Goal: Task Accomplishment & Management: Use online tool/utility

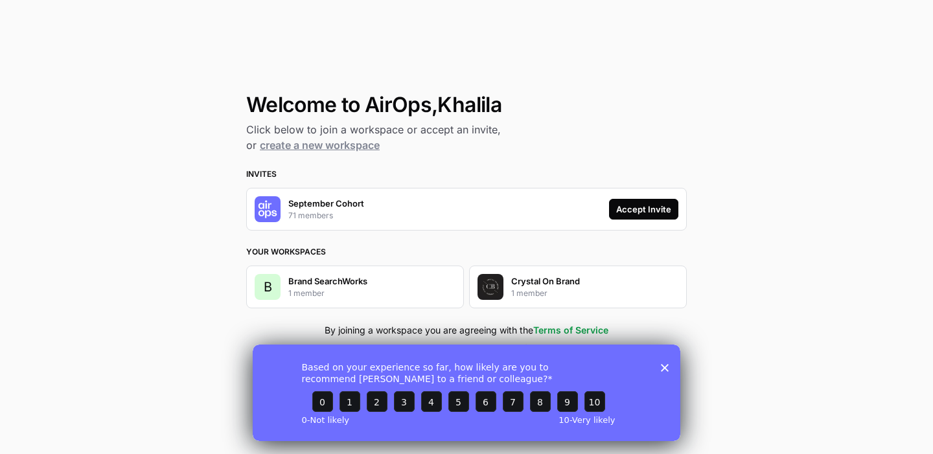
click at [629, 215] on div "Accept Invite" at bounding box center [643, 209] width 55 height 13
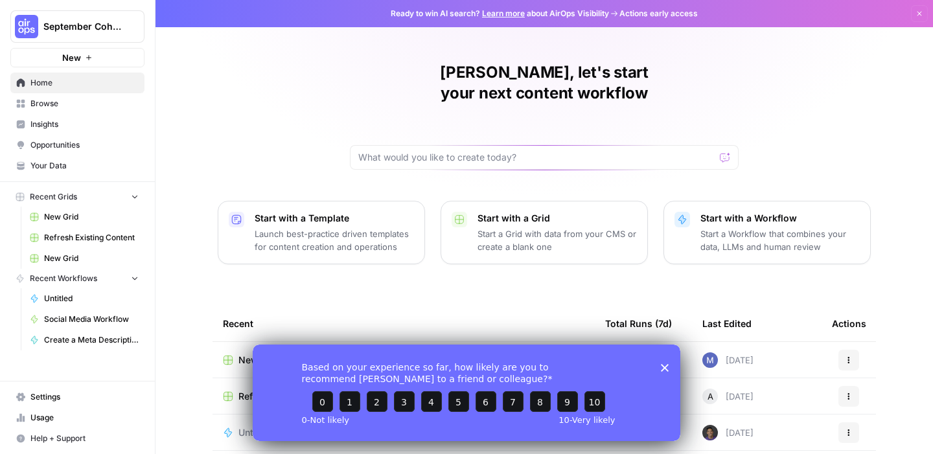
click at [45, 421] on span "Usage" at bounding box center [84, 418] width 108 height 12
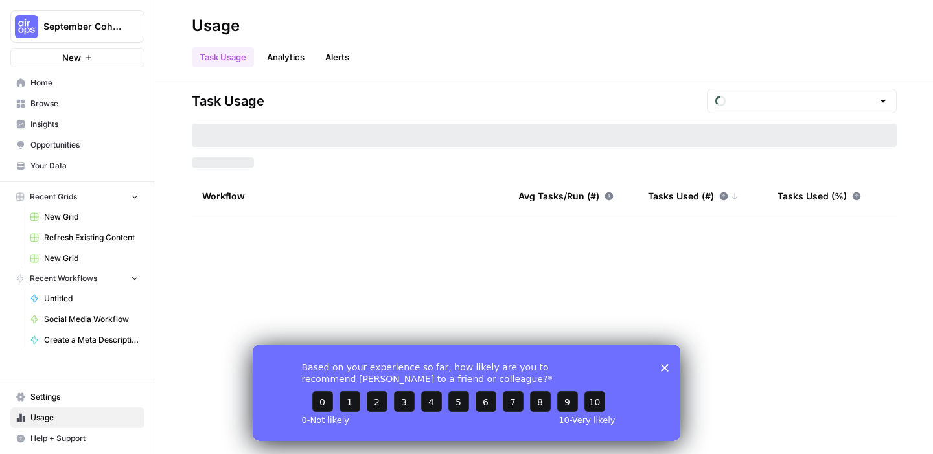
type input "September Tasks"
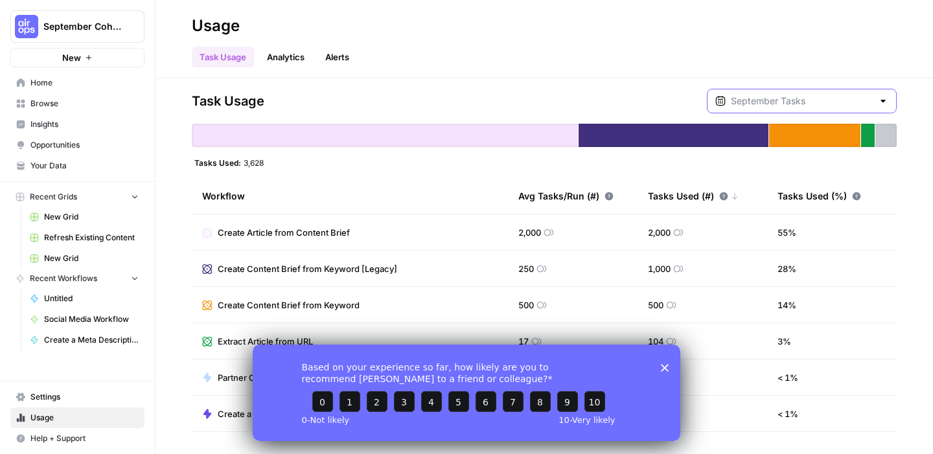
click at [780, 98] on input "text" at bounding box center [802, 101] width 142 height 13
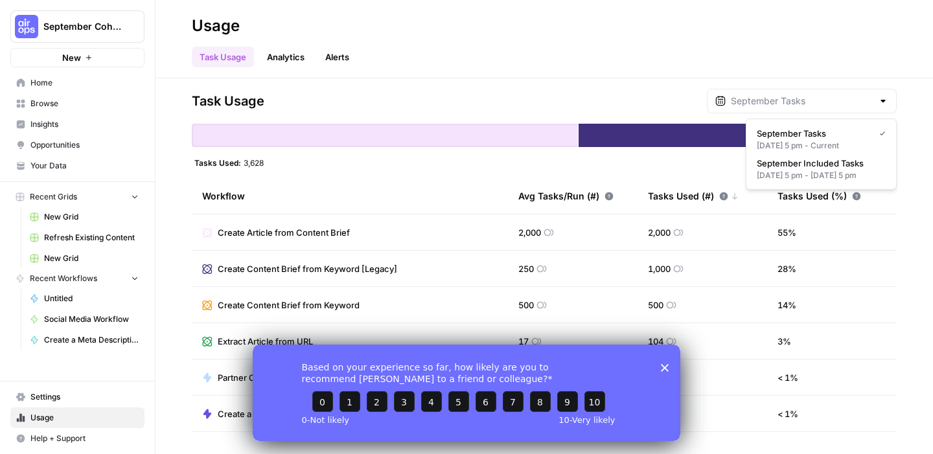
type input "September Tasks"
click at [89, 395] on span "Settings" at bounding box center [84, 397] width 108 height 12
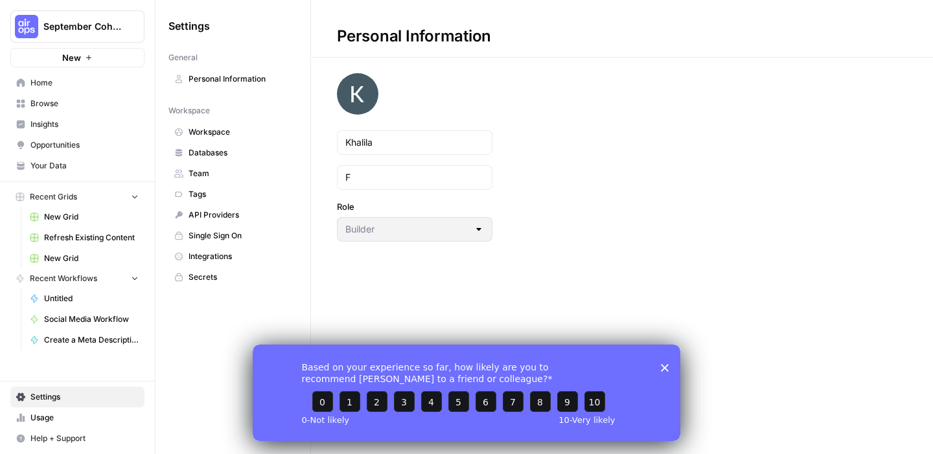
click at [83, 425] on link "Usage" at bounding box center [77, 418] width 134 height 21
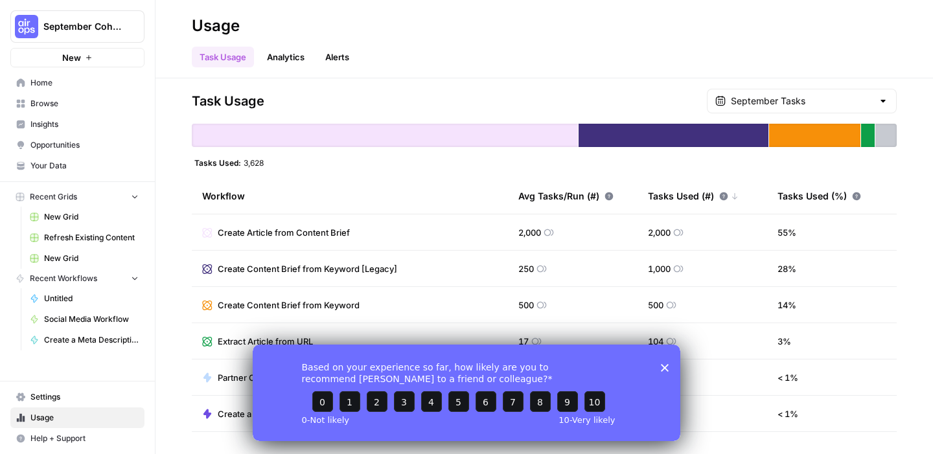
click at [662, 362] on div "Based on your experience so far, how likely are you to recommend AirOps to a fr…" at bounding box center [467, 392] width 428 height 97
click at [664, 365] on icon "Close survey" at bounding box center [665, 368] width 8 height 8
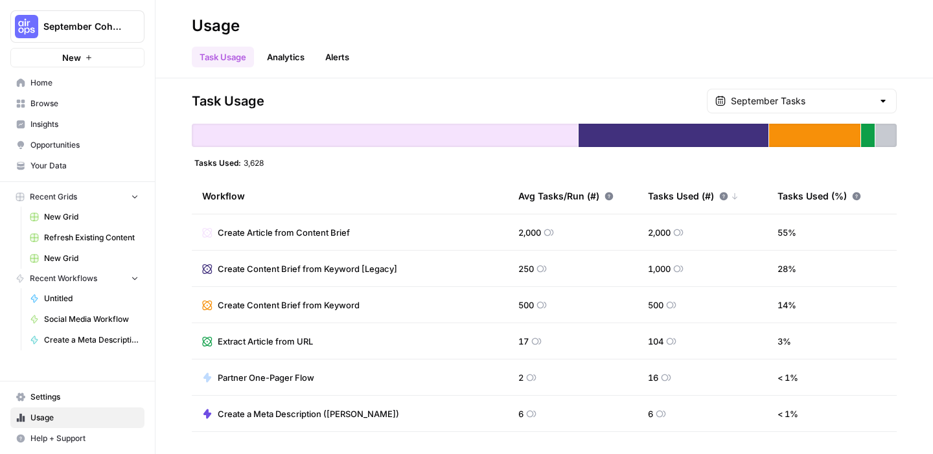
scroll to position [25, 0]
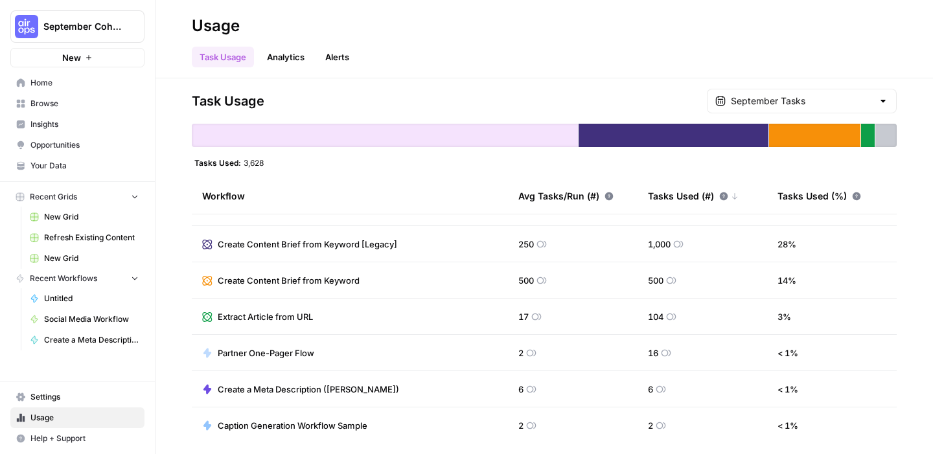
click at [124, 38] on button "September Cohort" at bounding box center [77, 26] width 134 height 32
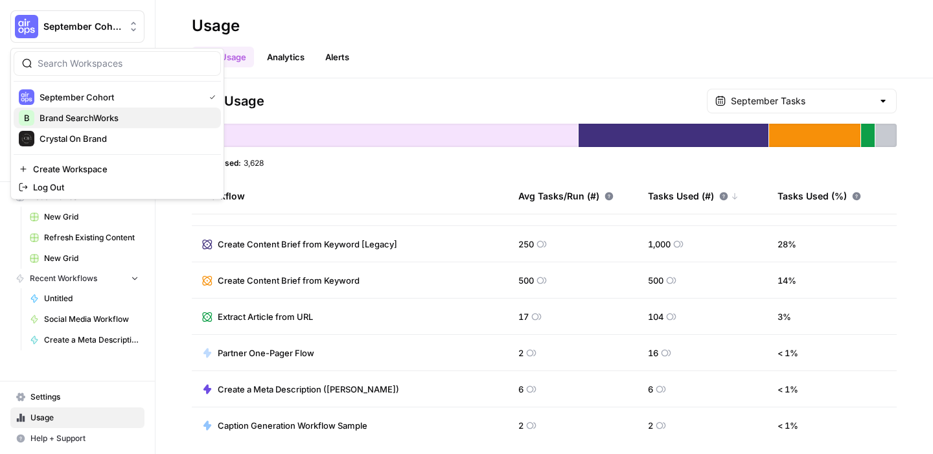
click at [113, 116] on span "Brand SearchWorks" at bounding box center [125, 117] width 171 height 13
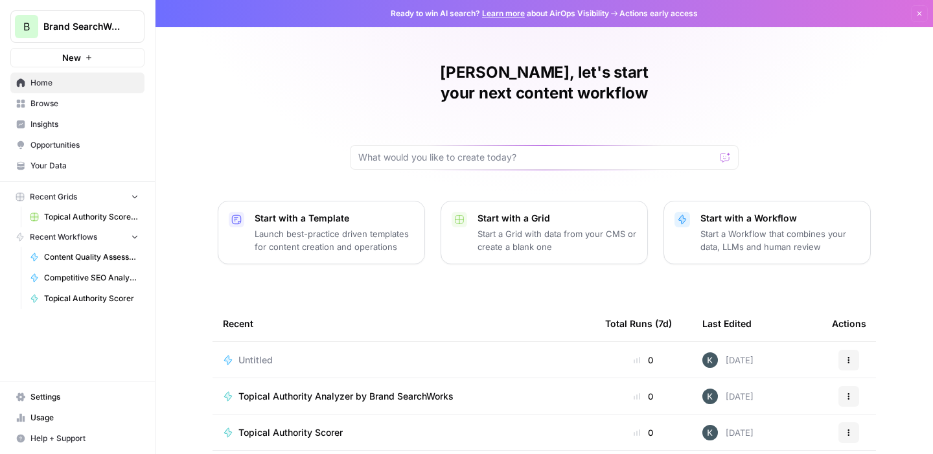
click at [49, 404] on link "Settings" at bounding box center [77, 397] width 134 height 21
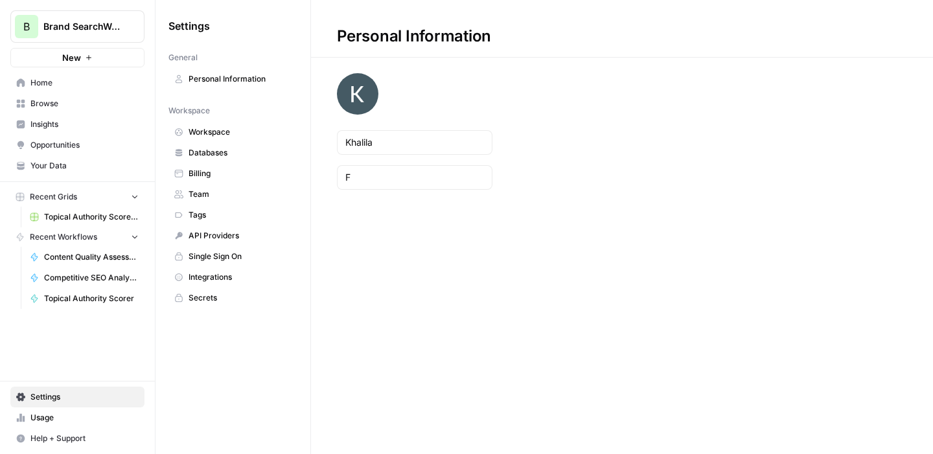
click at [47, 416] on span "Usage" at bounding box center [84, 418] width 108 height 12
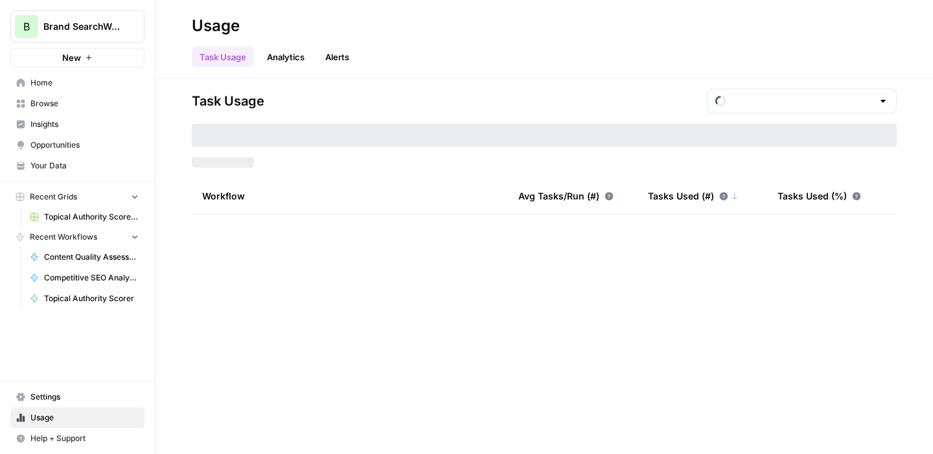
type input "September Included Tasks"
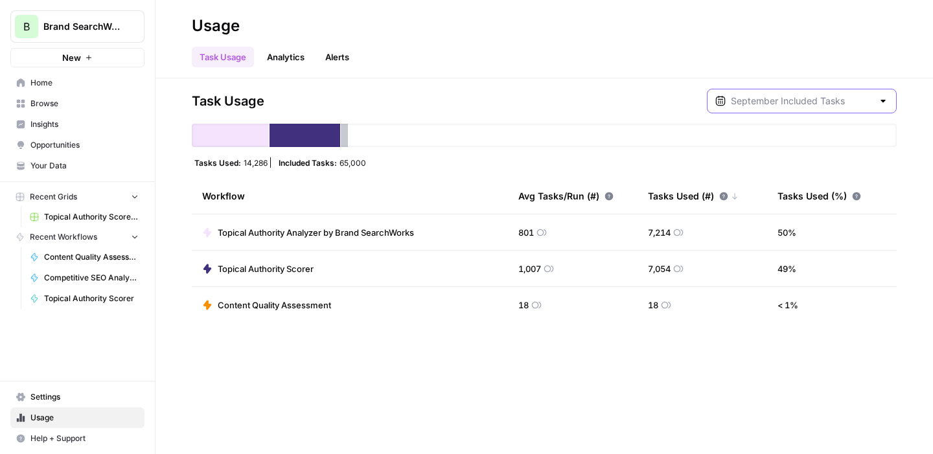
click at [797, 106] on input "text" at bounding box center [802, 101] width 142 height 13
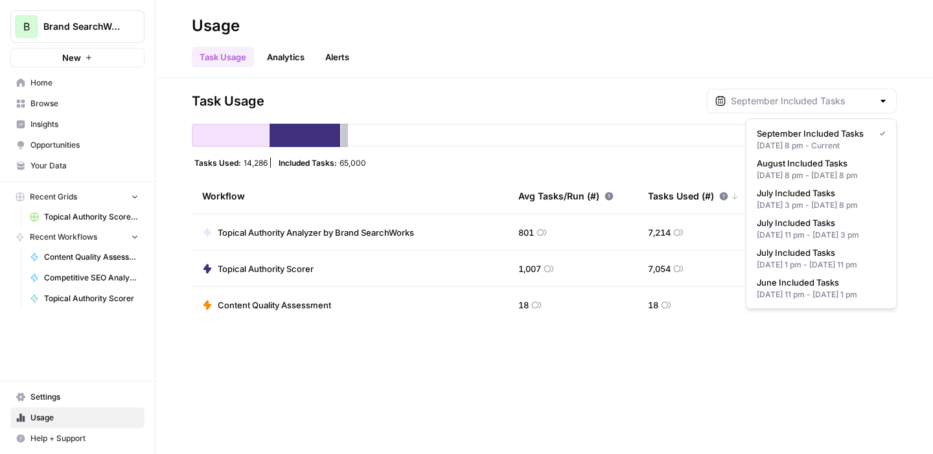
type input "September Included Tasks"
click at [714, 104] on div "Task Usage September Included Tasks" at bounding box center [544, 101] width 705 height 25
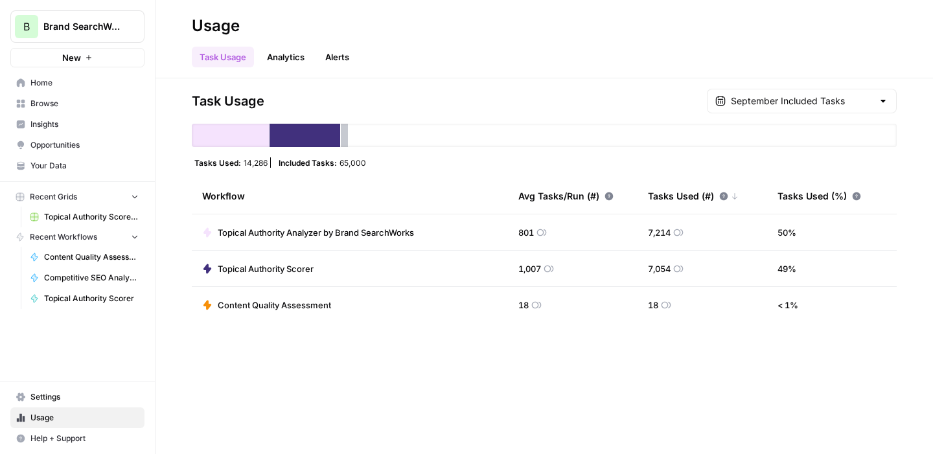
click at [65, 399] on span "Settings" at bounding box center [84, 397] width 108 height 12
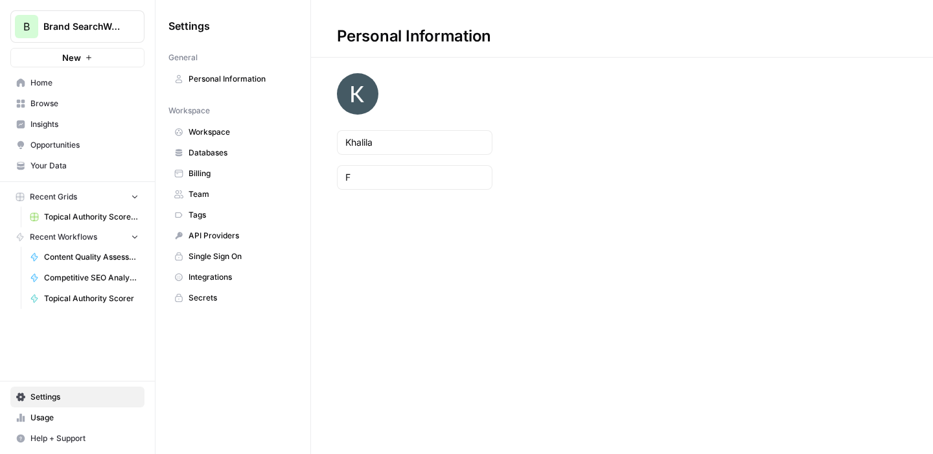
click at [220, 183] on link "Billing" at bounding box center [233, 173] width 129 height 21
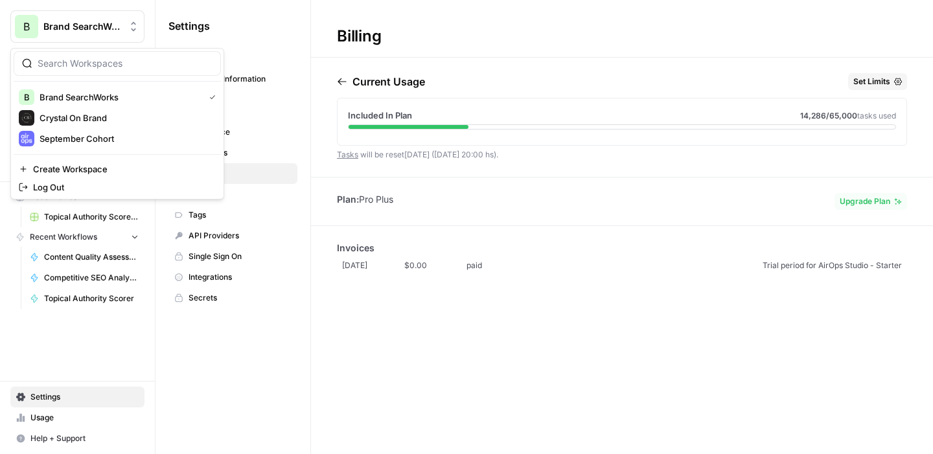
click at [75, 32] on span "Brand SearchWorks" at bounding box center [82, 26] width 78 height 13
click at [60, 136] on span "September Cohort" at bounding box center [125, 138] width 171 height 13
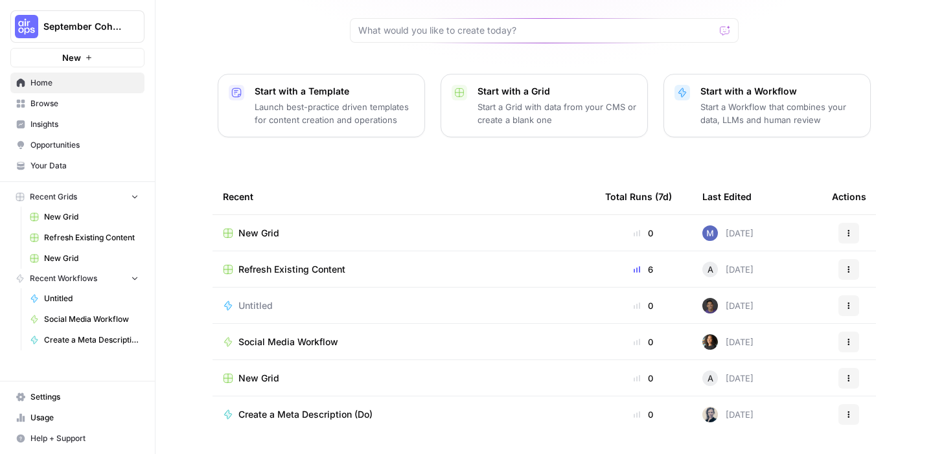
scroll to position [128, 0]
click at [66, 397] on span "Settings" at bounding box center [84, 397] width 108 height 12
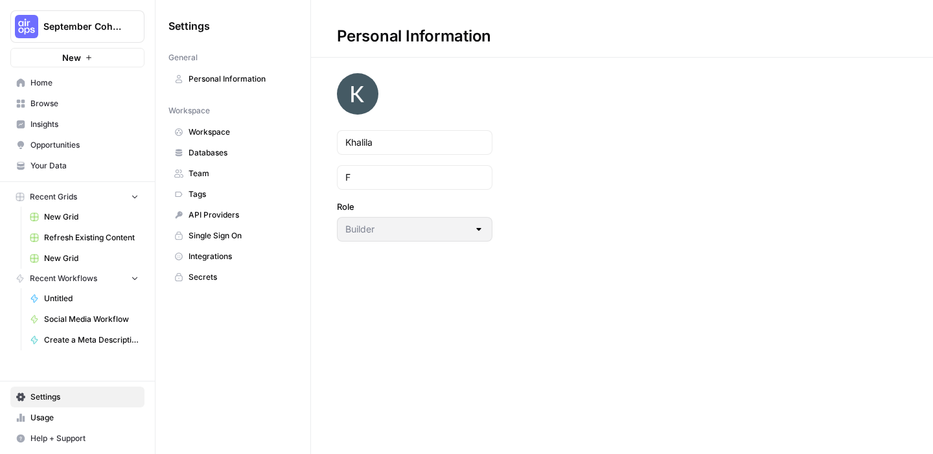
click at [80, 83] on span "Home" at bounding box center [84, 83] width 108 height 12
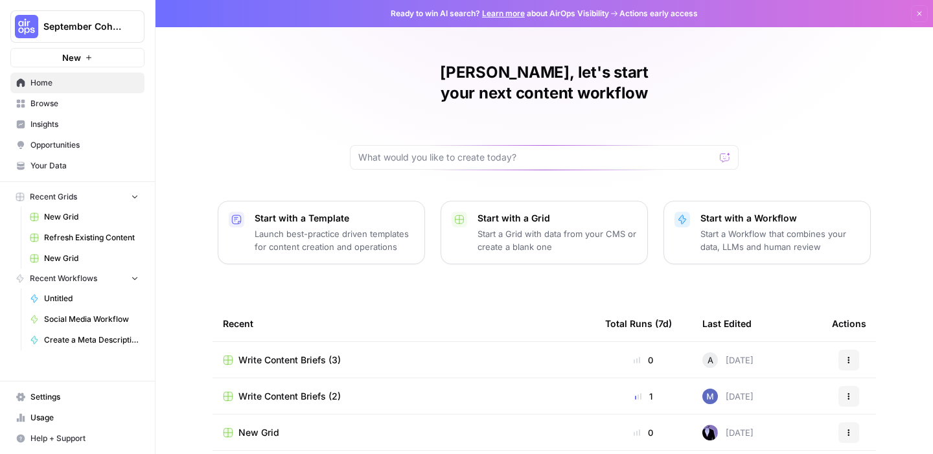
click at [73, 102] on span "Browse" at bounding box center [84, 104] width 108 height 12
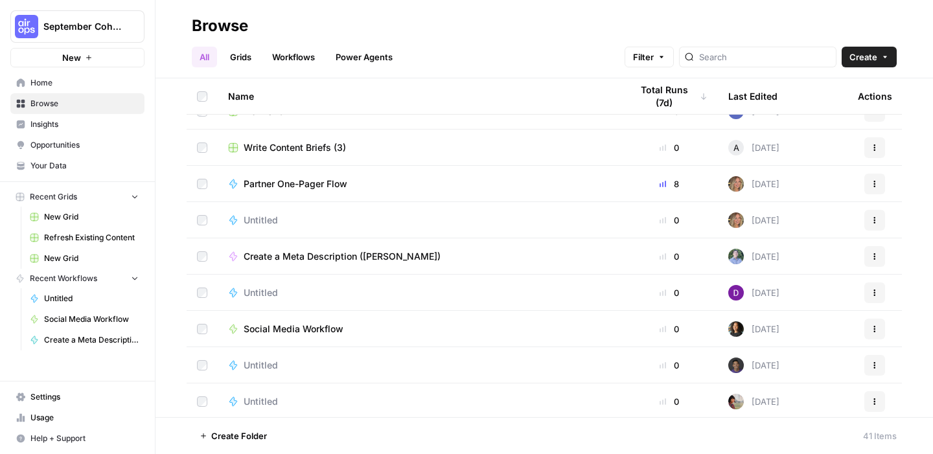
scroll to position [458, 0]
type input "caption"
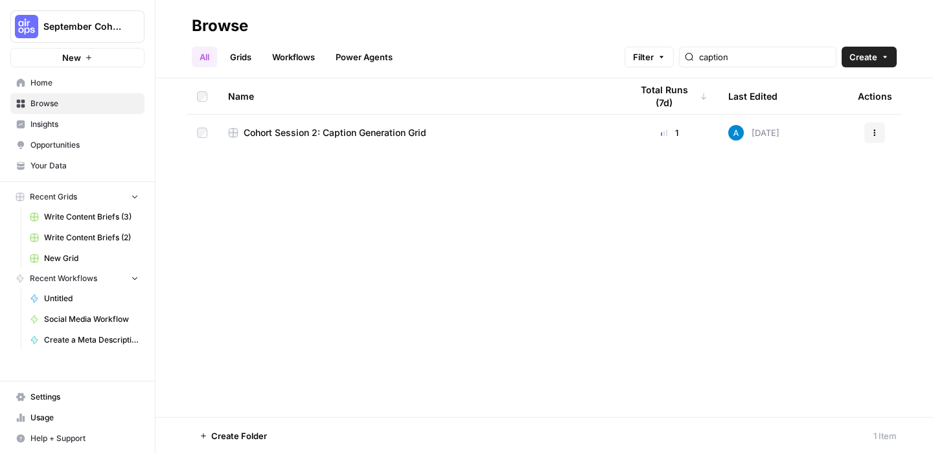
click at [284, 135] on span "Cohort Session 2: Caption Generation Grid" at bounding box center [335, 132] width 183 height 13
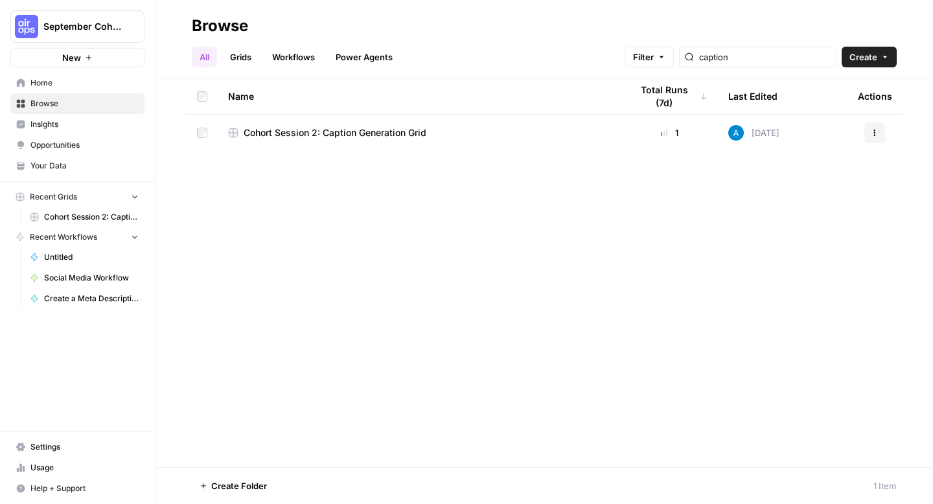
click at [853, 56] on span "Create" at bounding box center [864, 57] width 28 height 13
click at [826, 120] on span "Workflow" at bounding box center [844, 123] width 73 height 13
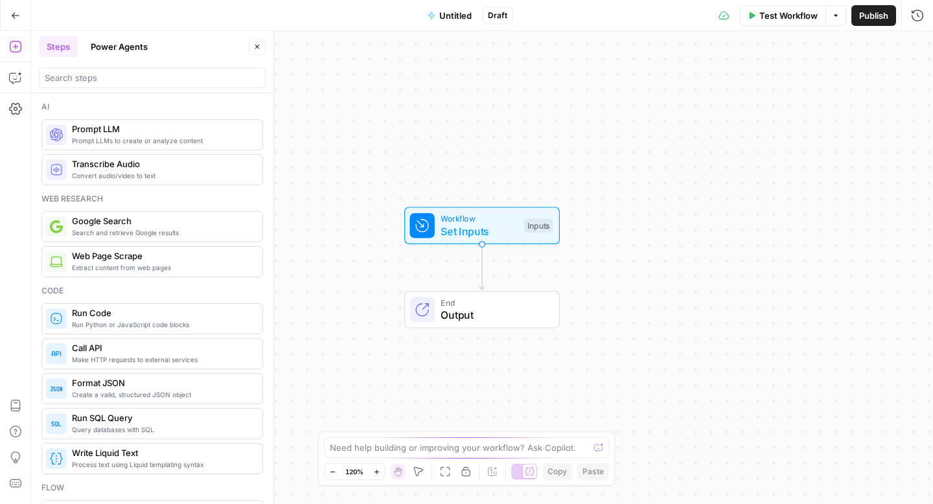
click at [448, 17] on span "Untitled" at bounding box center [455, 15] width 32 height 13
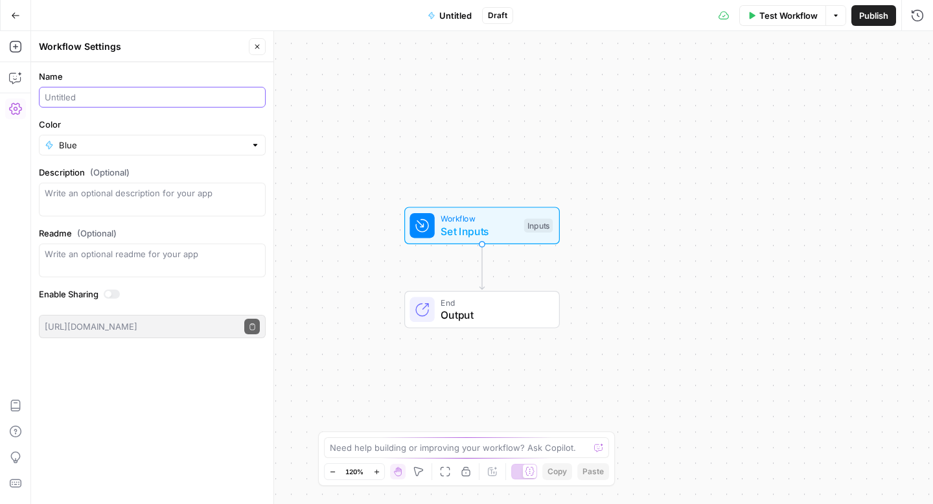
click at [143, 102] on input "Name" at bounding box center [152, 97] width 215 height 13
type input "M"
type input "Fitness Content Generator (Khalila)"
click at [874, 16] on span "Publish" at bounding box center [873, 15] width 29 height 13
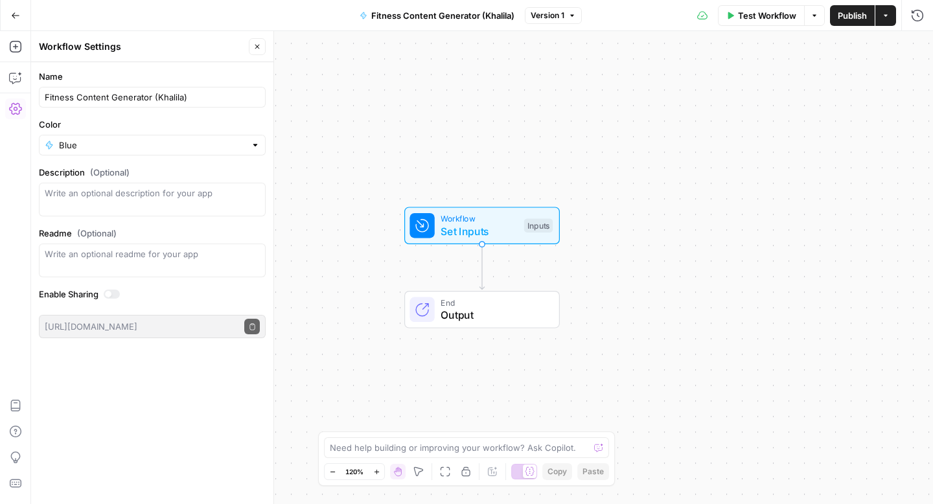
click at [20, 20] on button "Go Back" at bounding box center [15, 15] width 23 height 23
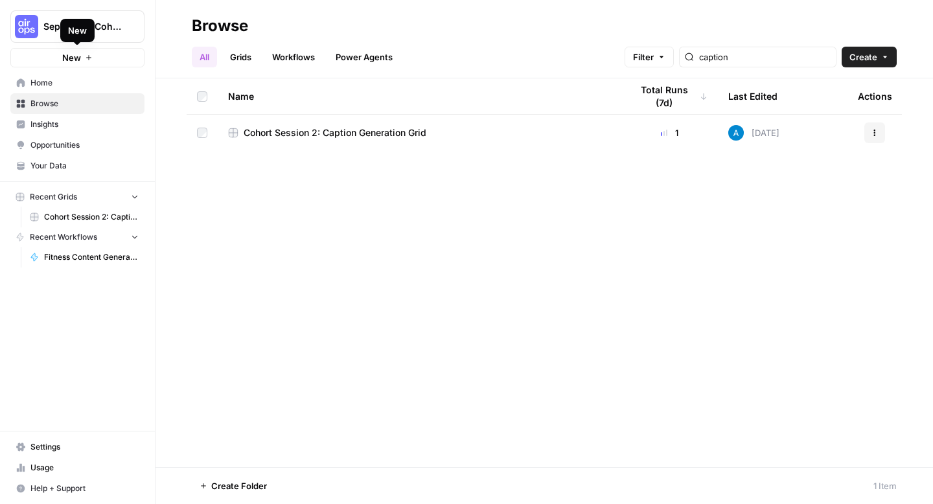
click at [23, 76] on link "Home" at bounding box center [77, 83] width 134 height 21
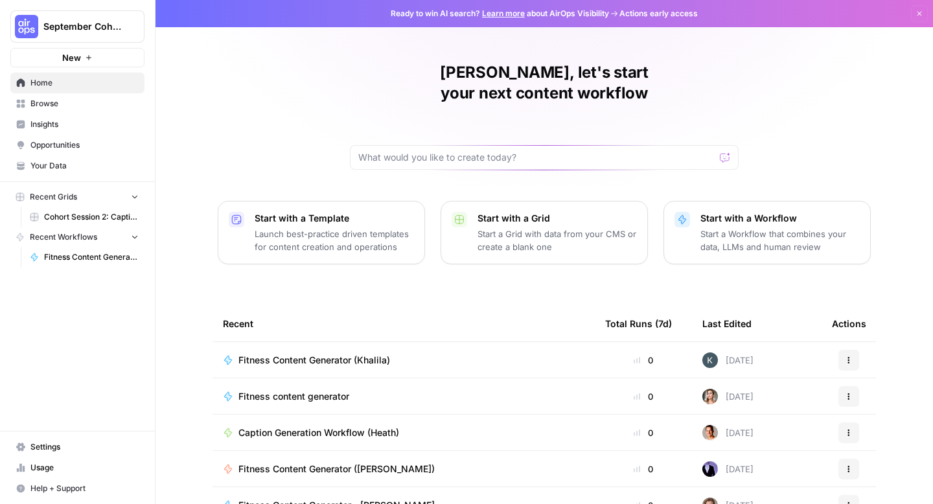
click at [52, 165] on span "Your Data" at bounding box center [84, 166] width 108 height 12
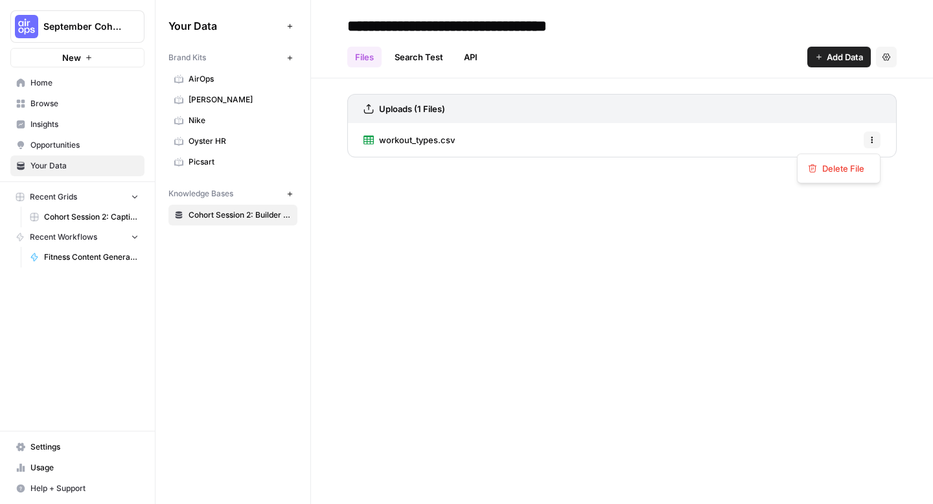
click at [875, 134] on button "Options" at bounding box center [872, 140] width 17 height 17
click at [719, 152] on div "workout_types.csv Options" at bounding box center [622, 140] width 550 height 34
click at [255, 220] on span "Cohort Session 2: Builder Exercise" at bounding box center [240, 215] width 103 height 12
click at [428, 138] on span "workout_types.csv" at bounding box center [417, 140] width 76 height 13
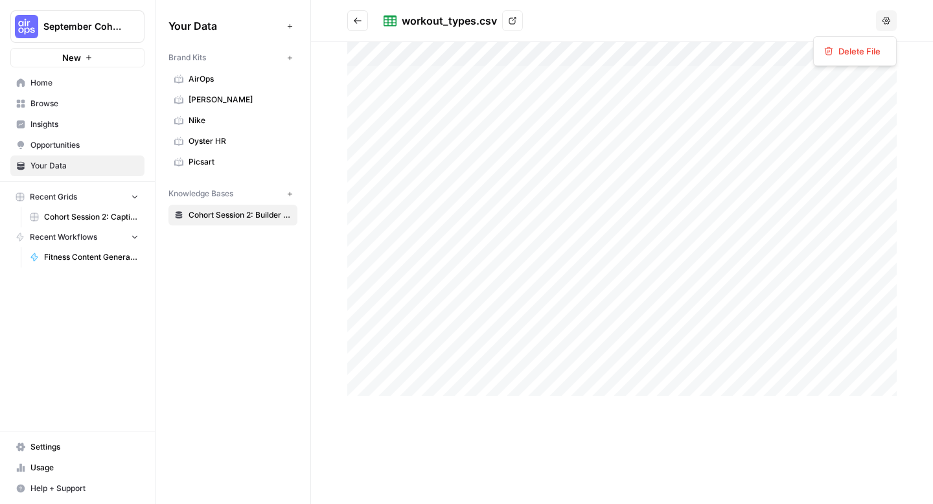
click at [891, 16] on button "Options" at bounding box center [886, 20] width 21 height 21
click at [509, 19] on icon at bounding box center [513, 21] width 8 height 8
click at [61, 86] on span "Home" at bounding box center [84, 83] width 108 height 12
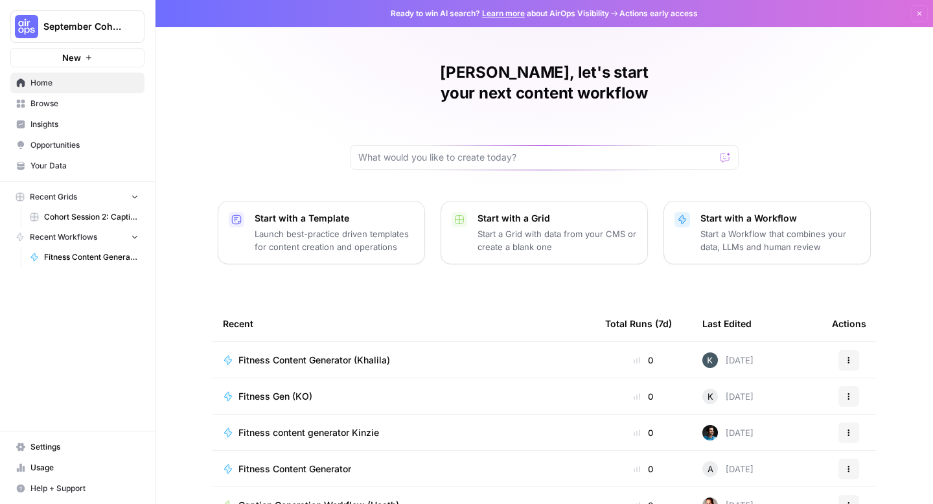
click at [51, 200] on span "Recent Grids" at bounding box center [53, 197] width 47 height 12
click at [62, 220] on span "Recent Workflows" at bounding box center [63, 217] width 67 height 12
click at [44, 117] on link "Insights" at bounding box center [77, 124] width 134 height 21
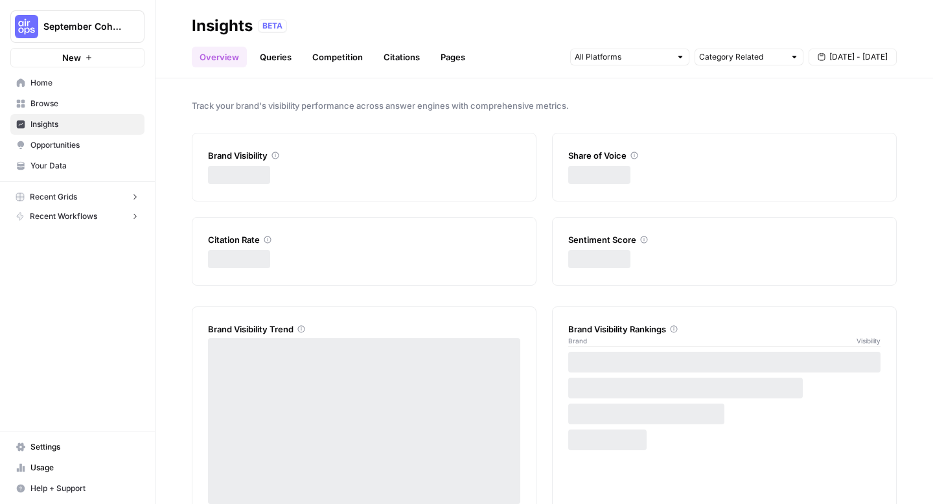
click at [38, 104] on span "Browse" at bounding box center [84, 104] width 108 height 12
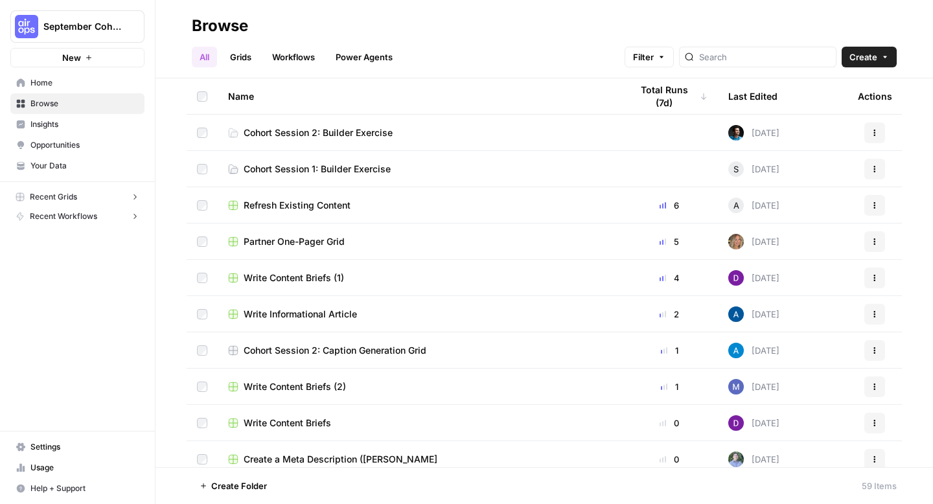
click at [859, 51] on span "Create" at bounding box center [864, 57] width 28 height 13
click at [820, 107] on span "Grid" at bounding box center [844, 105] width 73 height 13
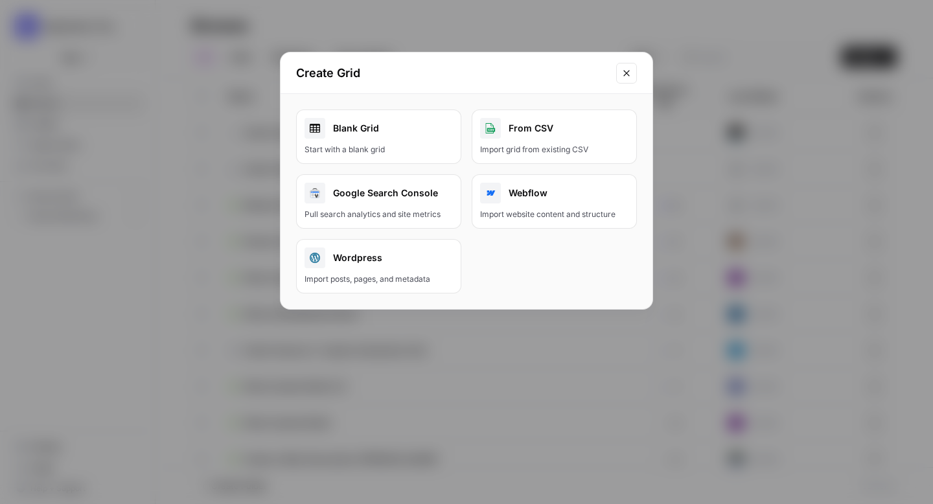
click at [382, 152] on div "Start with a blank grid" at bounding box center [379, 150] width 148 height 12
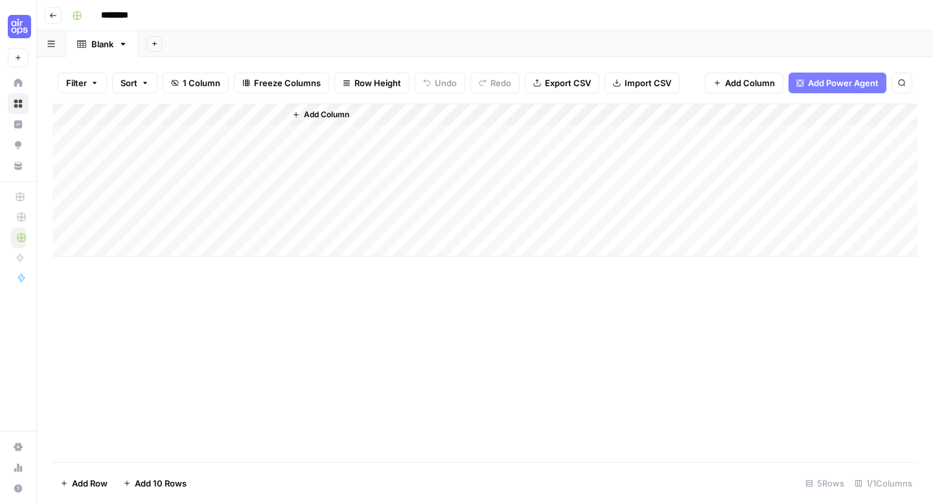
click at [110, 10] on input "********" at bounding box center [131, 15] width 73 height 21
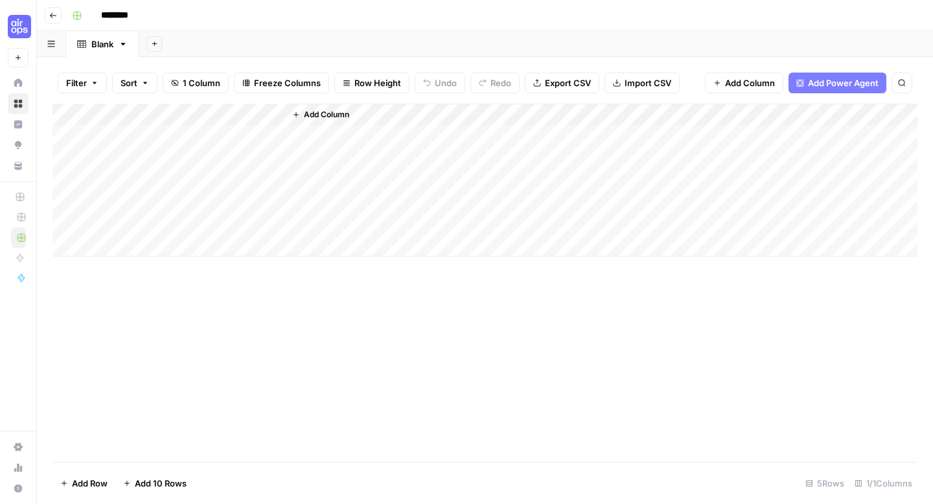
type input "*"
type input "**********"
click at [149, 45] on button "Add Sheet" at bounding box center [154, 44] width 16 height 16
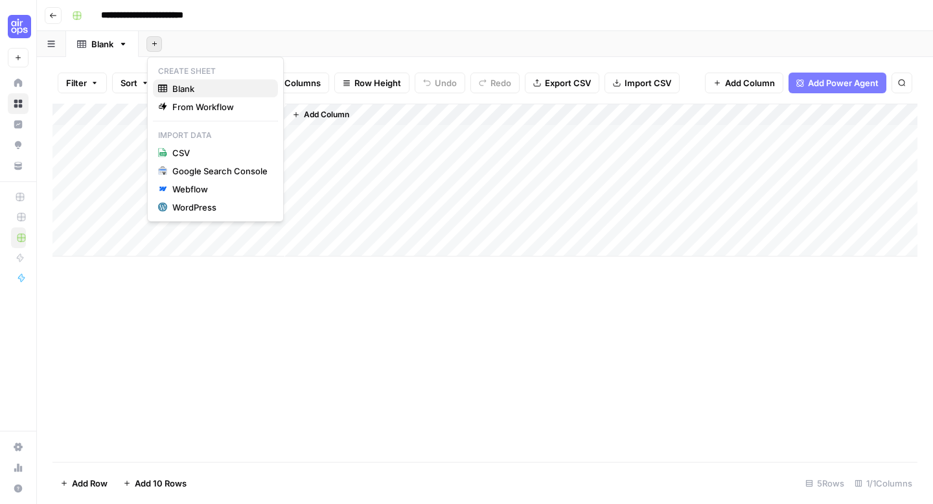
click at [161, 89] on icon "button" at bounding box center [162, 88] width 9 height 8
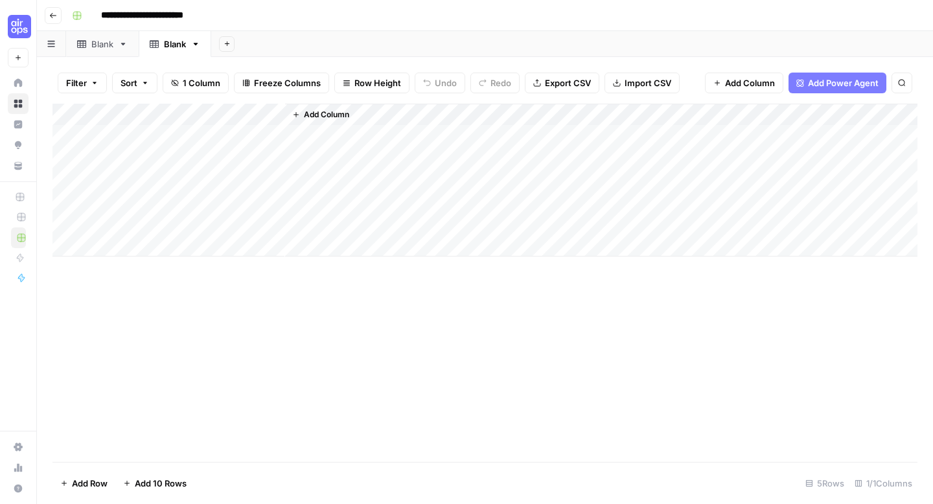
click at [213, 47] on div "Add Sheet" at bounding box center [572, 44] width 722 height 26
click at [225, 42] on icon "button" at bounding box center [227, 43] width 7 height 7
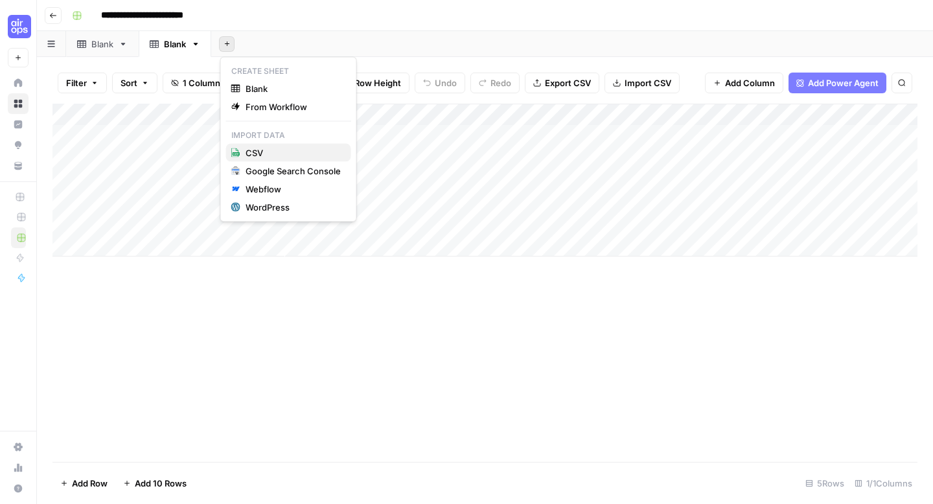
click at [242, 152] on div "CSV" at bounding box center [288, 152] width 115 height 13
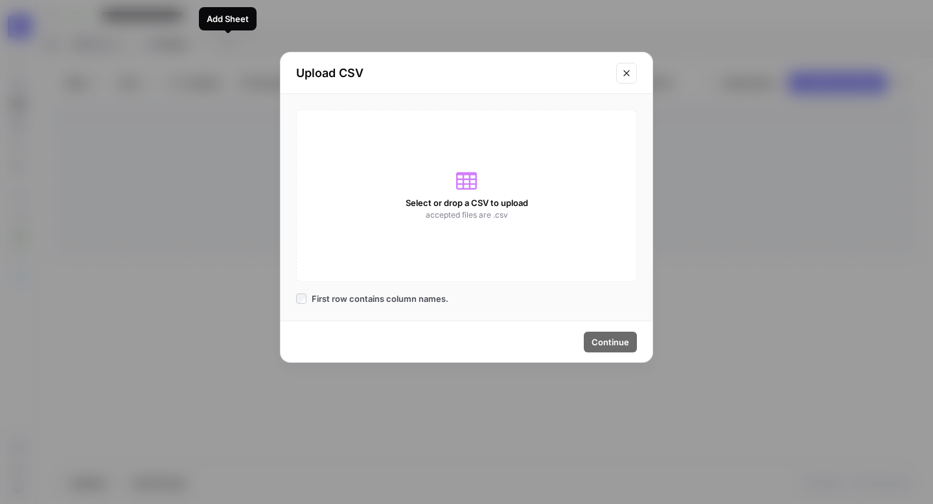
click at [427, 190] on div "Select or drop a CSV to upload accepted files are .csv" at bounding box center [466, 196] width 341 height 172
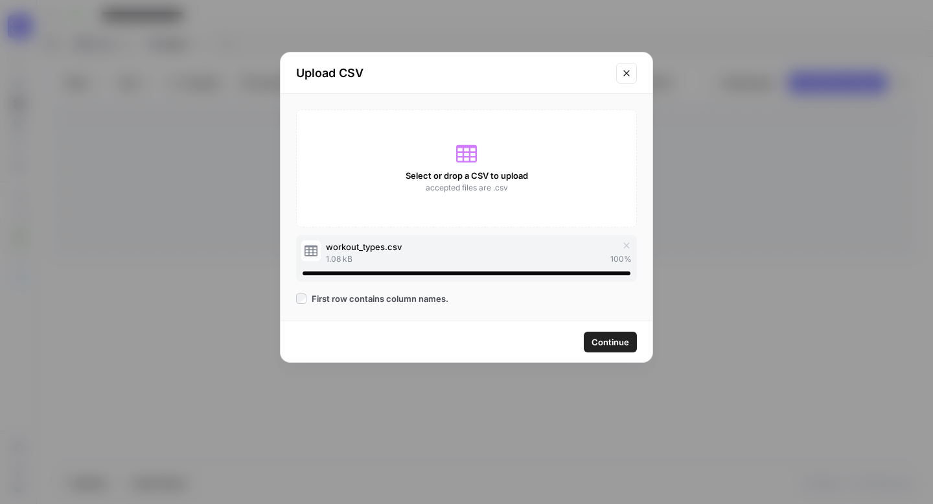
click at [624, 343] on span "Continue" at bounding box center [611, 342] width 38 height 13
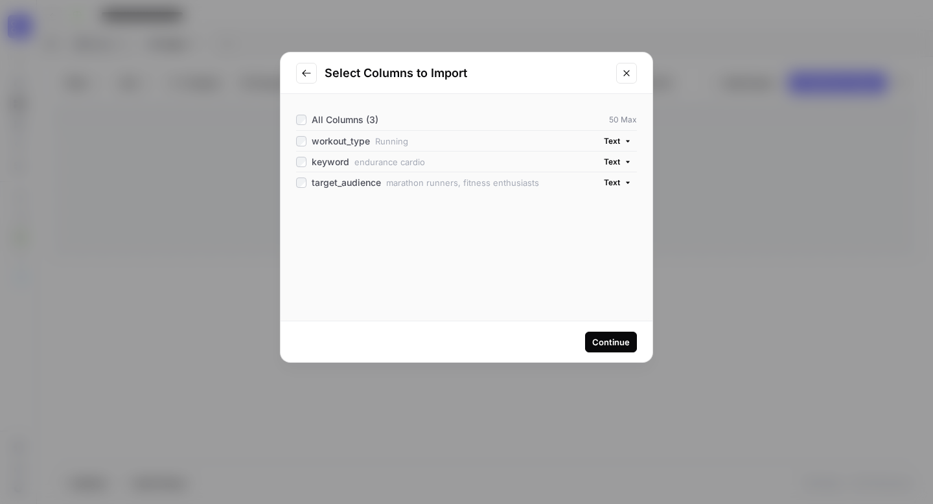
click at [600, 353] on div "Continue" at bounding box center [467, 341] width 372 height 41
click at [595, 344] on div "Continue" at bounding box center [611, 342] width 38 height 13
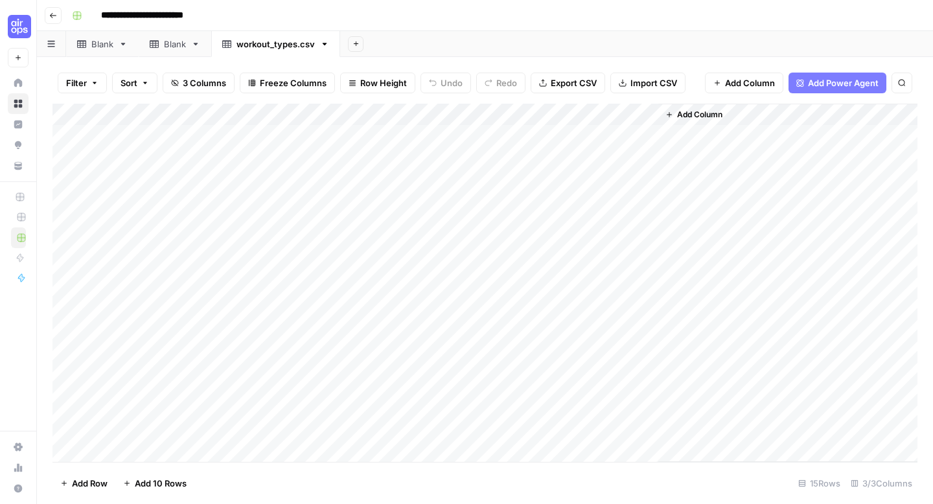
click at [194, 47] on icon at bounding box center [195, 44] width 9 height 9
click at [196, 46] on icon "button" at bounding box center [195, 44] width 9 height 9
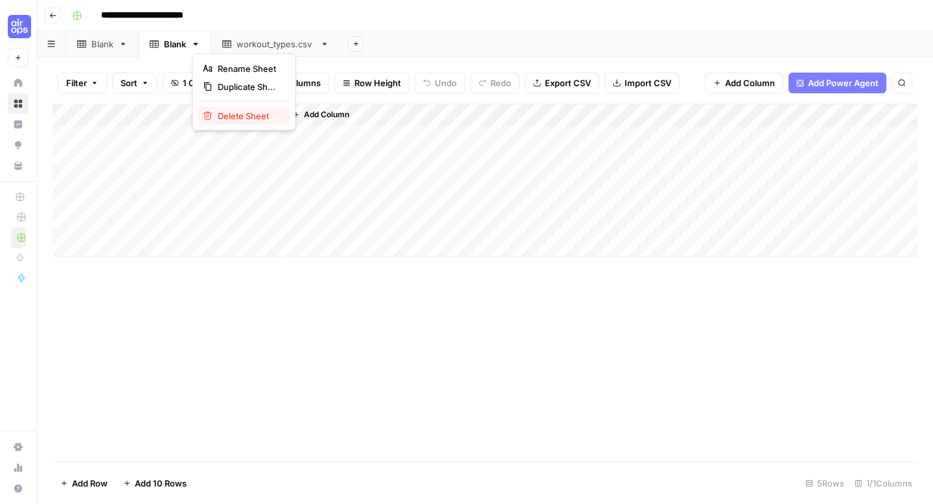
click at [209, 111] on div "Delete Sheet" at bounding box center [245, 116] width 82 height 13
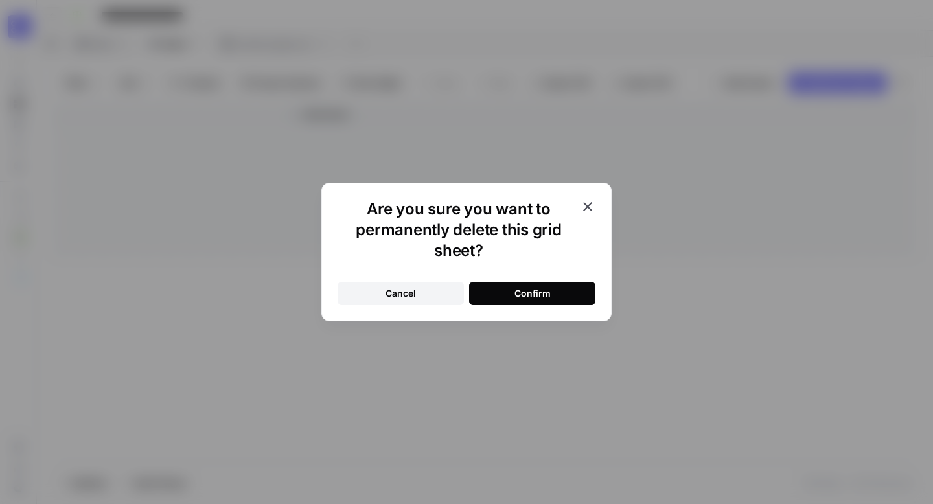
click at [557, 296] on button "Confirm" at bounding box center [532, 293] width 126 height 23
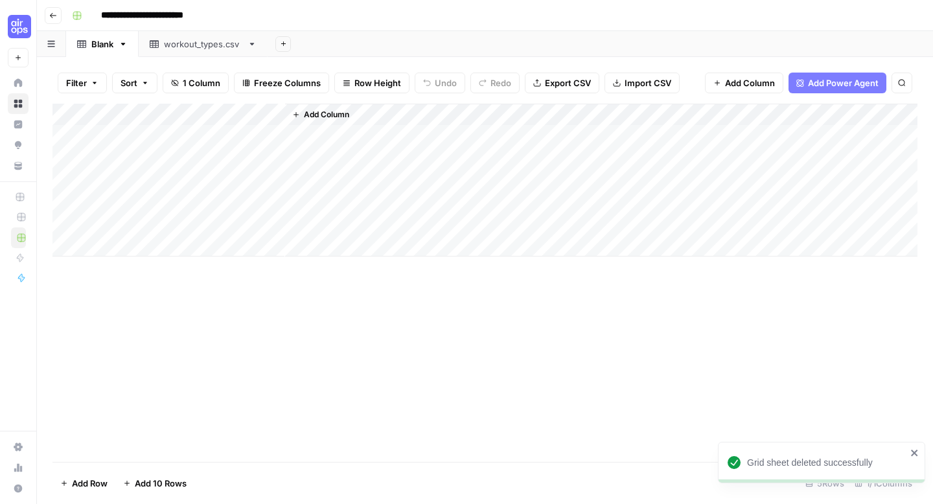
click at [187, 42] on div "workout_types.csv" at bounding box center [203, 44] width 78 height 13
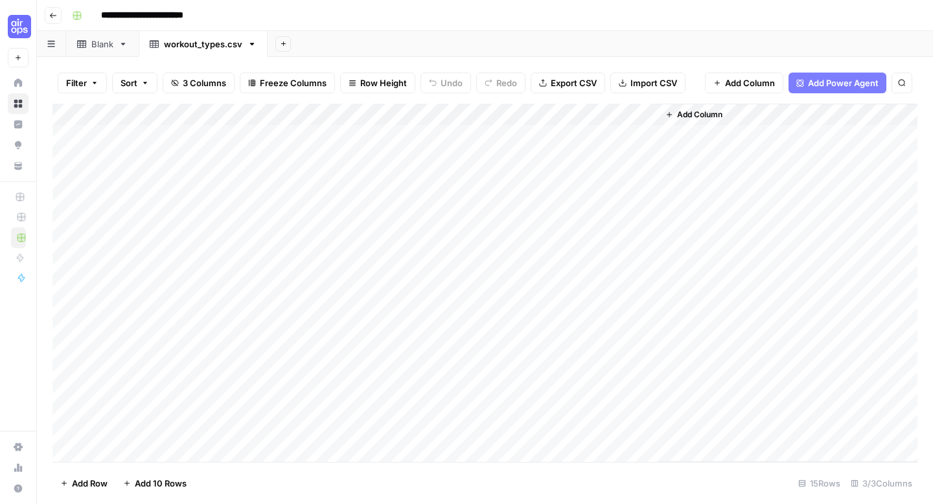
click at [284, 40] on icon "button" at bounding box center [283, 43] width 7 height 7
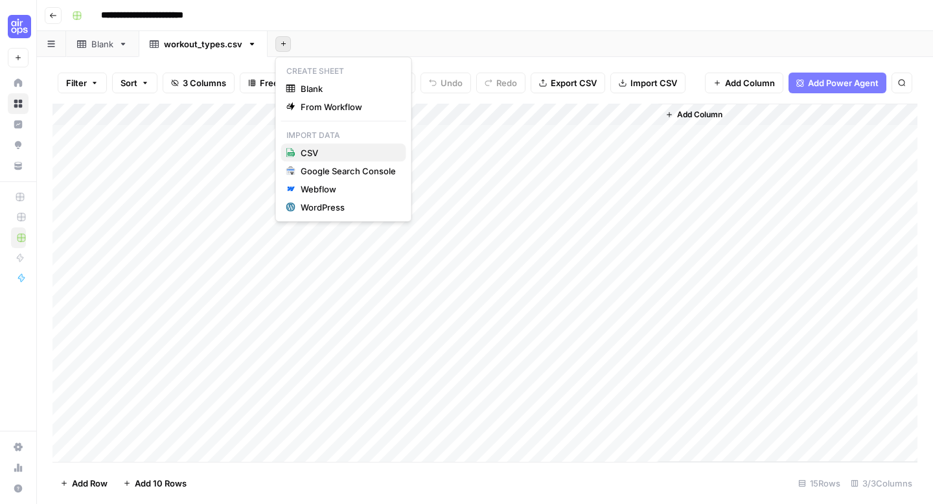
click at [297, 154] on div "CSV" at bounding box center [343, 152] width 115 height 13
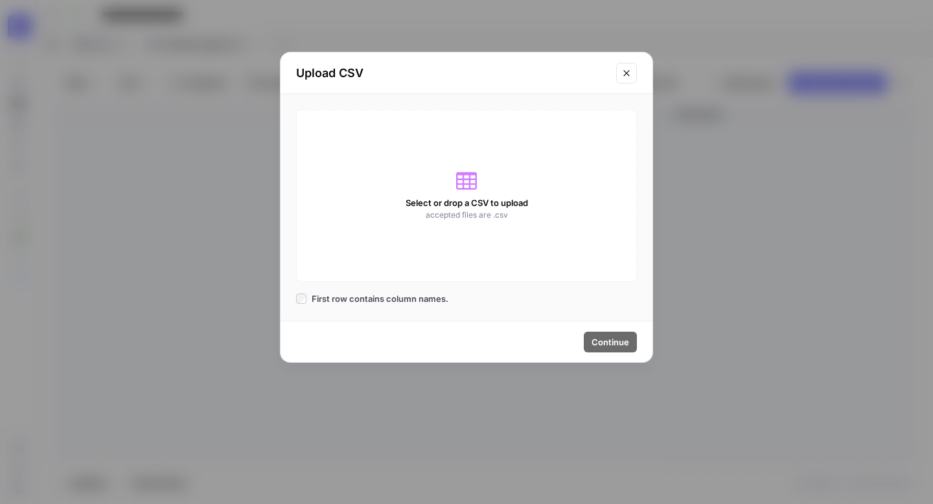
click at [437, 202] on span "Select or drop a CSV to upload" at bounding box center [467, 202] width 122 height 13
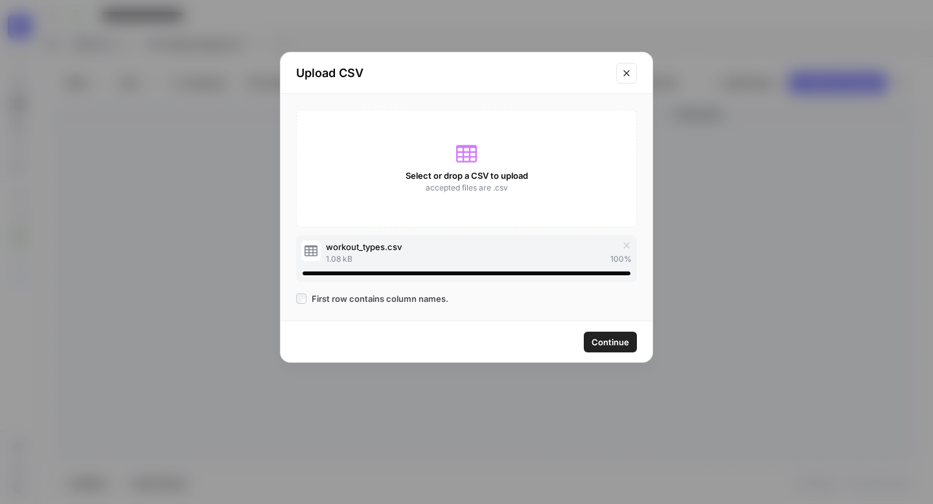
click at [615, 338] on span "Continue" at bounding box center [611, 342] width 38 height 13
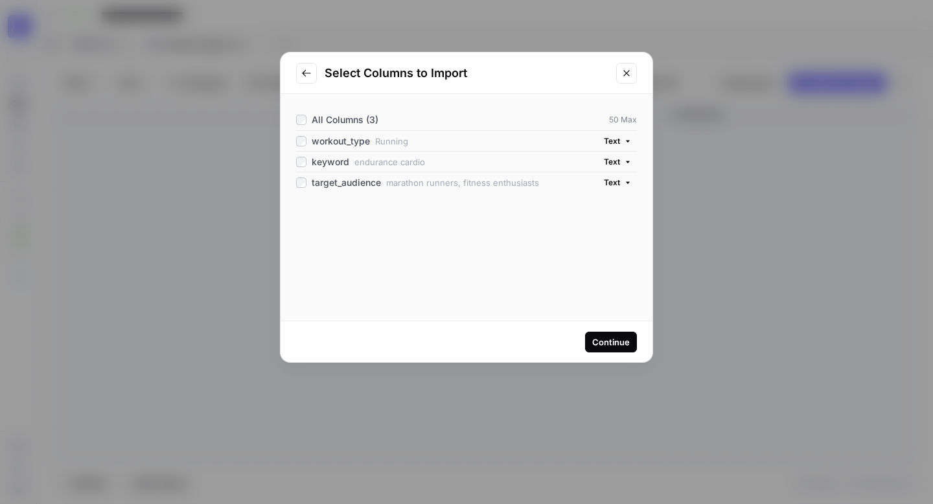
click at [625, 139] on icon "button" at bounding box center [628, 141] width 8 height 8
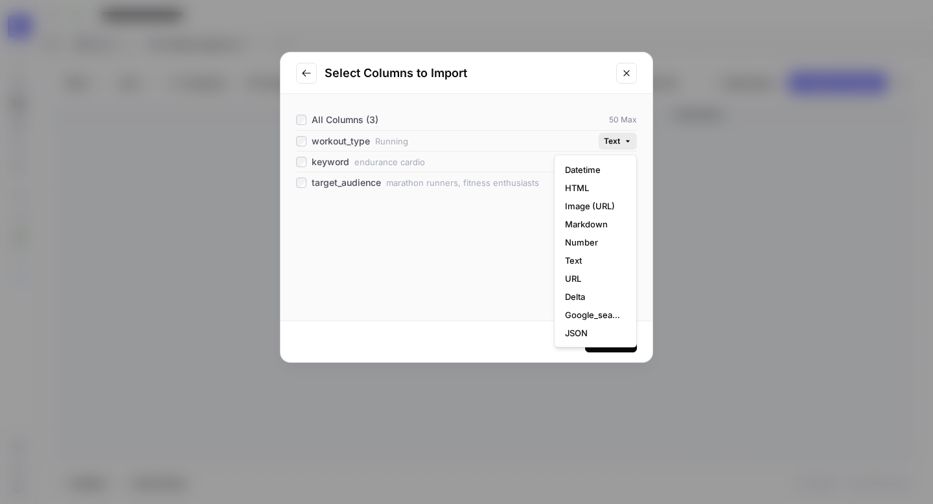
click at [479, 240] on div "All Columns (3) 50 Max workout_type Running Text keyword endurance cardio Text …" at bounding box center [467, 207] width 372 height 227
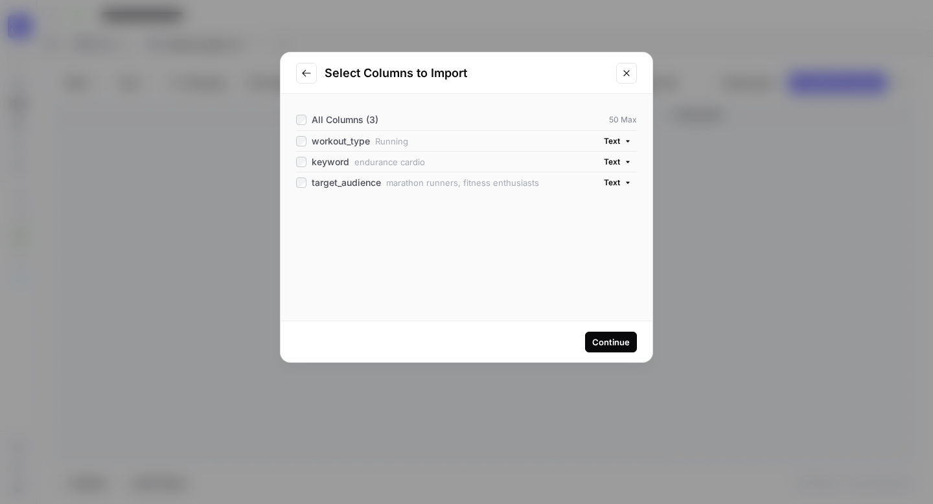
click at [614, 161] on span "Text" at bounding box center [612, 162] width 16 height 12
click at [506, 266] on div "All Columns (3) 50 Max workout_type Running Text keyword endurance cardio Text …" at bounding box center [467, 207] width 372 height 227
click at [630, 71] on icon "Close modal" at bounding box center [627, 73] width 10 height 10
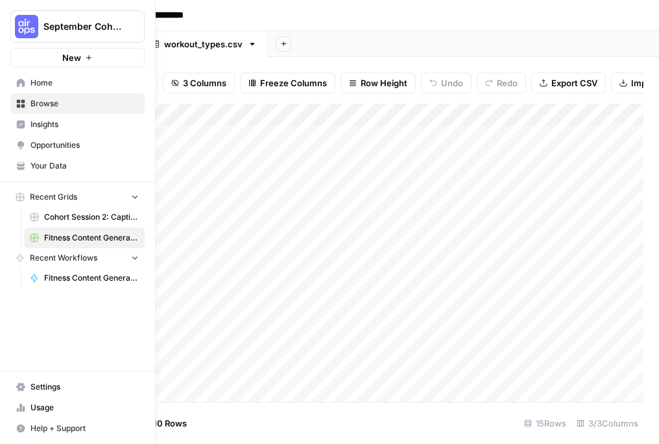
click at [73, 104] on span "Browse" at bounding box center [84, 104] width 108 height 12
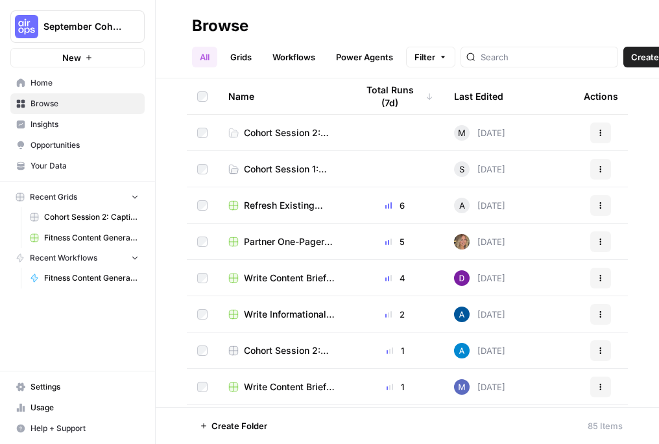
click at [82, 86] on span "Home" at bounding box center [84, 83] width 108 height 12
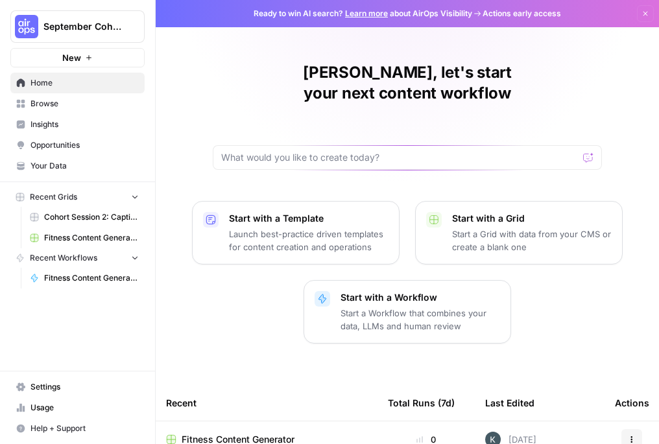
click at [71, 108] on span "Browse" at bounding box center [84, 104] width 108 height 12
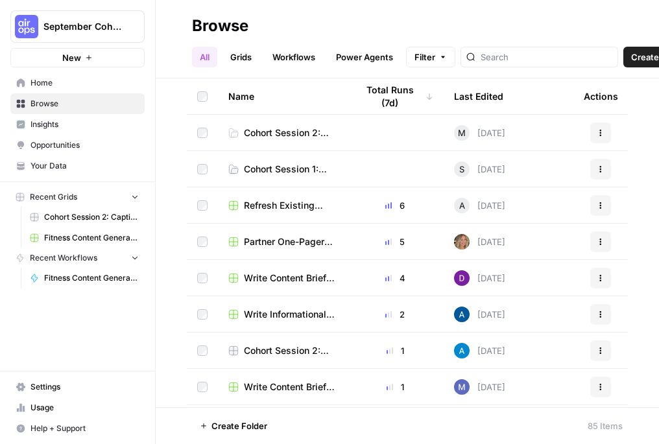
click at [63, 241] on span "Fitness Content Generator" at bounding box center [91, 238] width 95 height 12
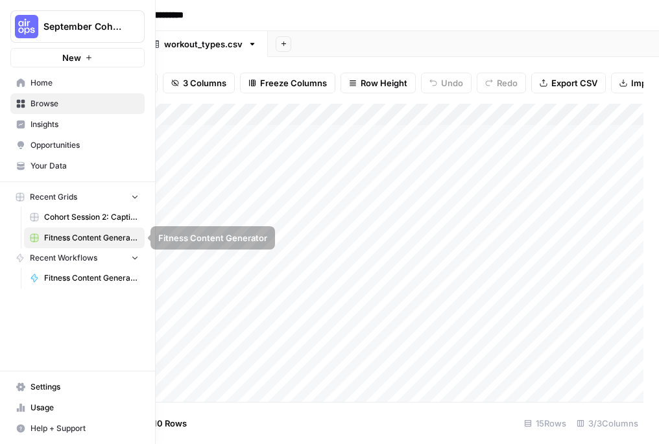
click at [54, 274] on span "Fitness Content Generator (Khalila)" at bounding box center [91, 278] width 95 height 12
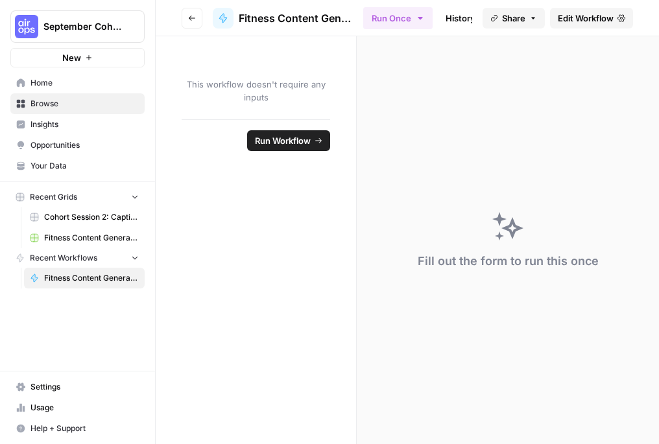
click at [405, 104] on div "Fill out the form to run this once" at bounding box center [507, 240] width 302 height 408
click at [528, 144] on div "Fill out the form to run this once" at bounding box center [507, 240] width 302 height 408
click at [519, 237] on icon at bounding box center [512, 228] width 22 height 22
click at [566, 17] on span "Edit Workflow" at bounding box center [585, 18] width 56 height 13
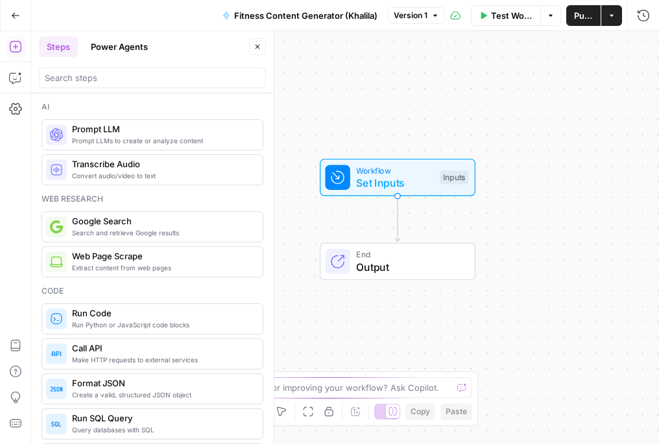
drag, startPoint x: 345, startPoint y: 148, endPoint x: 397, endPoint y: 130, distance: 55.5
click at [397, 130] on div "Workflow Set Inputs Inputs End Output" at bounding box center [344, 237] width 627 height 413
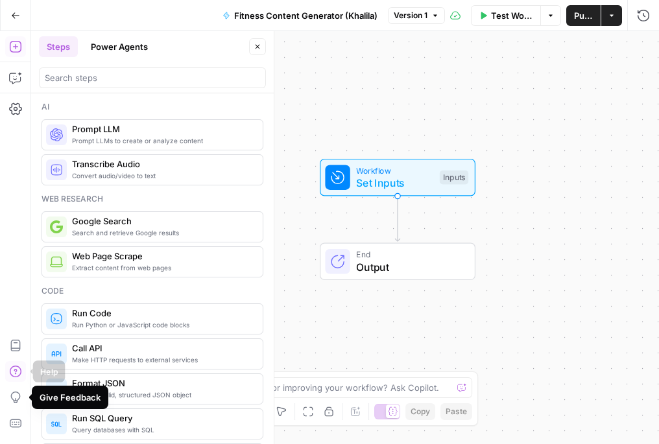
click at [16, 372] on icon "button" at bounding box center [15, 371] width 13 height 13
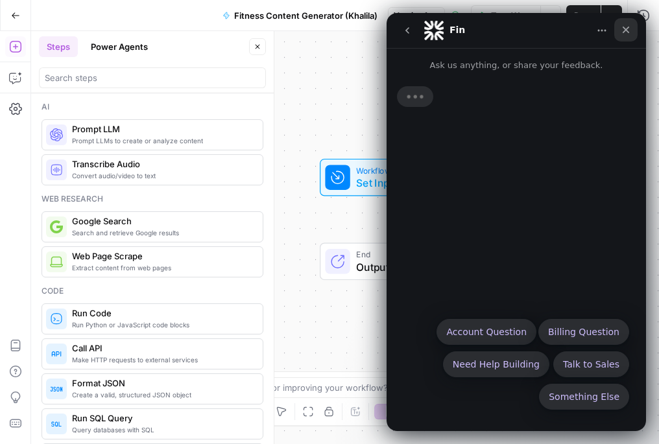
click at [627, 21] on div "Close" at bounding box center [625, 29] width 23 height 23
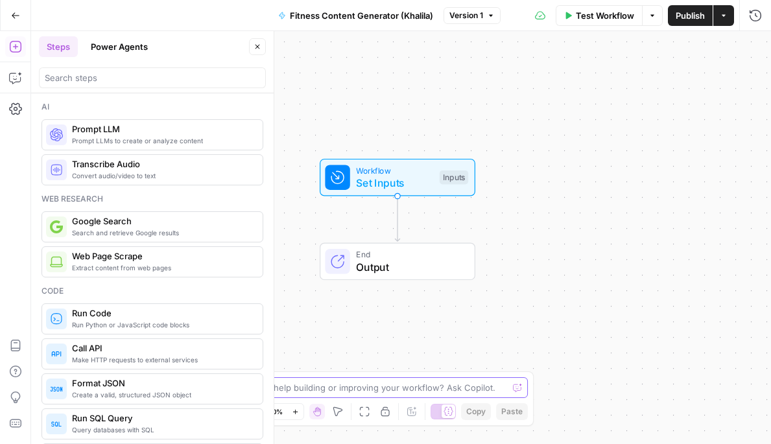
click at [393, 390] on textarea at bounding box center [378, 387] width 259 height 13
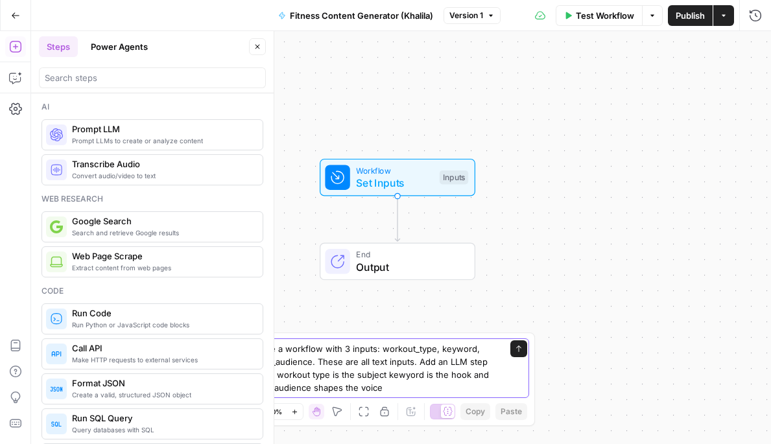
click at [401, 375] on textarea "Create a workflow with 3 inputs: workout_type, keyword, target_audience. These …" at bounding box center [372, 368] width 249 height 52
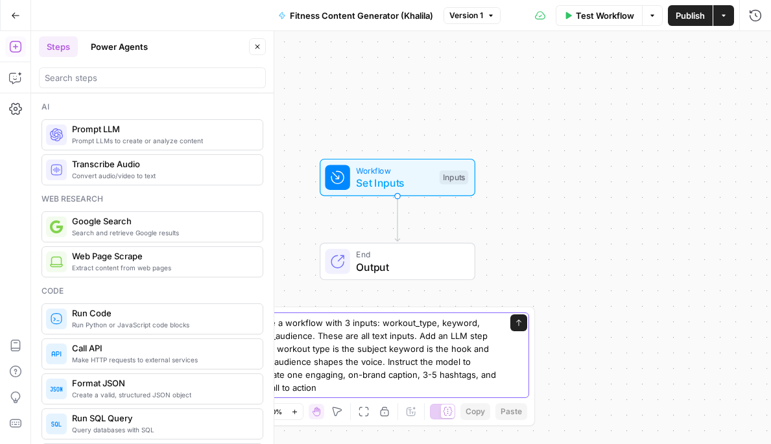
type textarea "Create a workflow with 3 inputs: workout_type, keyword, target_audience. These …"
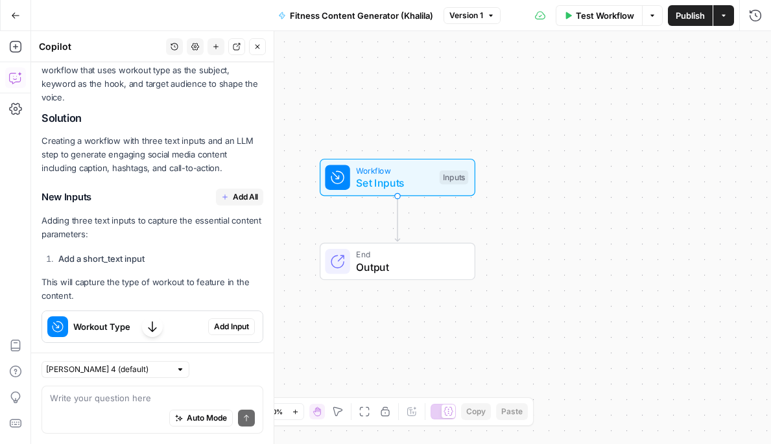
scroll to position [264, 0]
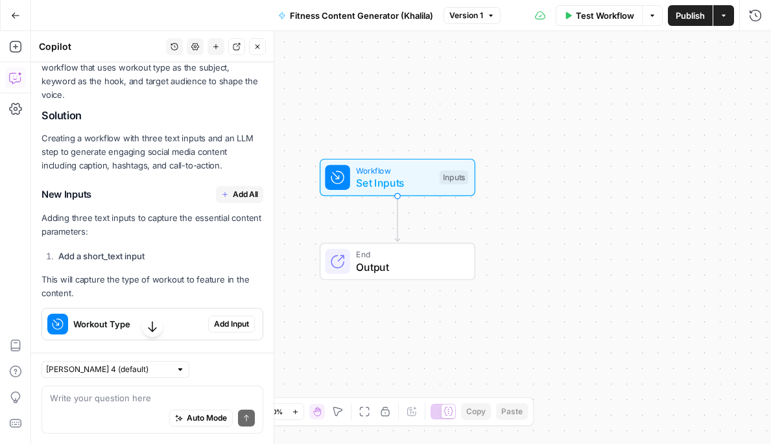
click at [231, 186] on button "Add All" at bounding box center [239, 194] width 47 height 17
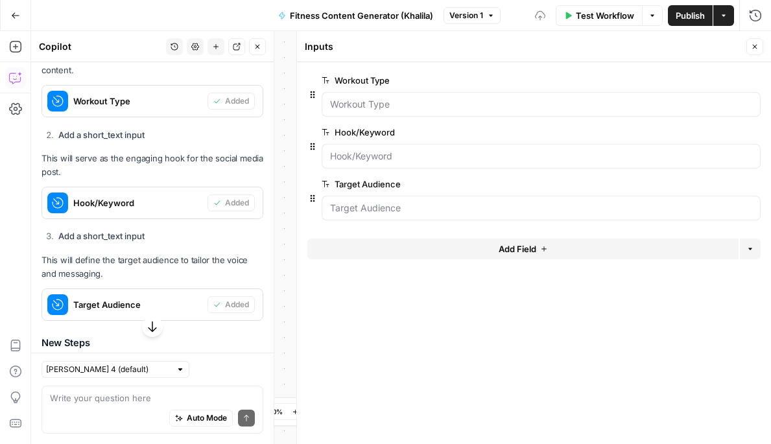
scroll to position [675, 0]
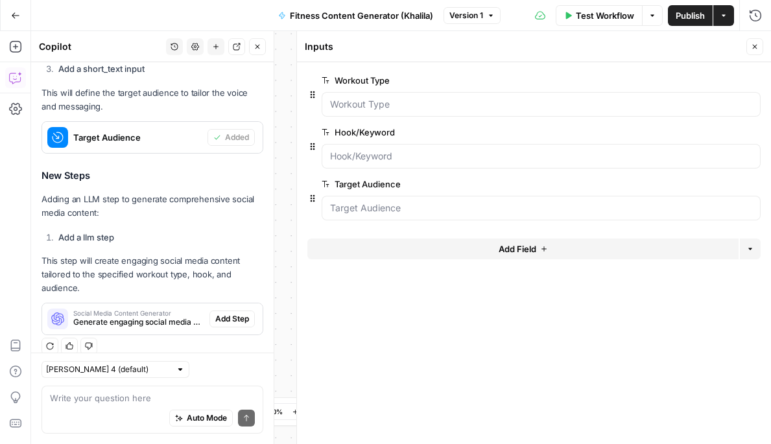
click at [221, 310] on button "Add Step" at bounding box center [231, 318] width 45 height 17
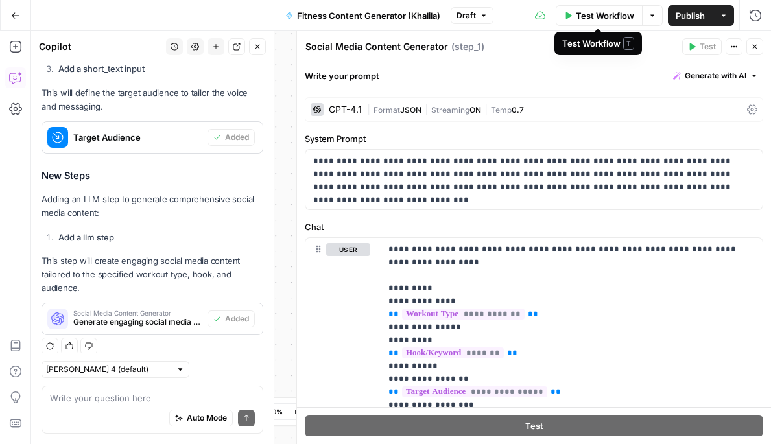
click at [585, 12] on span "Test Workflow" at bounding box center [605, 15] width 58 height 13
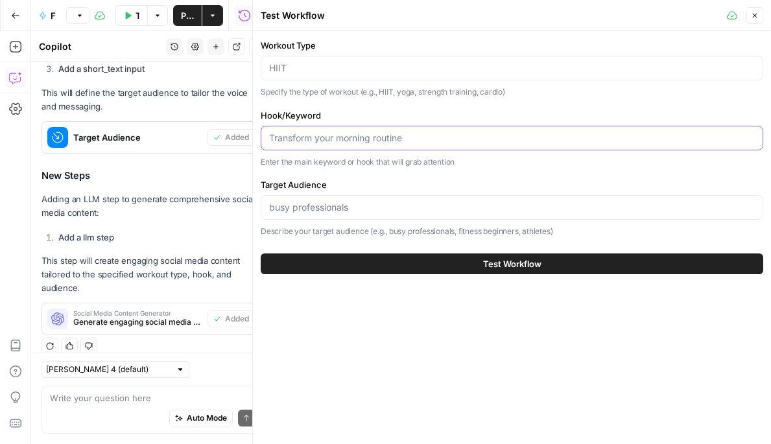
click at [367, 142] on input "Hook/Keyword" at bounding box center [511, 138] width 485 height 13
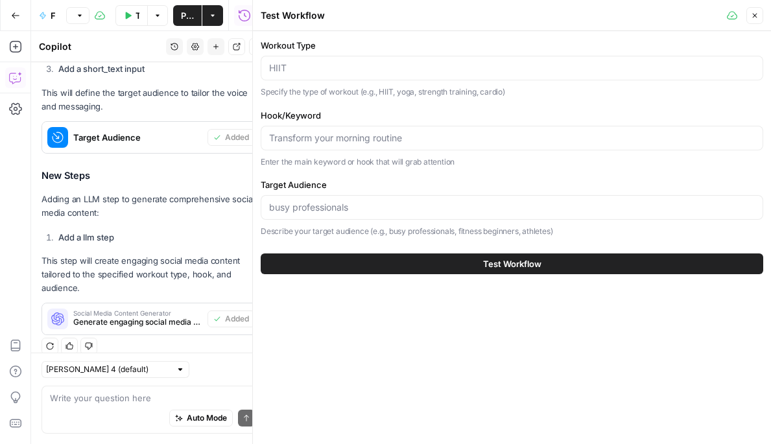
click at [658, 15] on button "Close" at bounding box center [754, 15] width 17 height 17
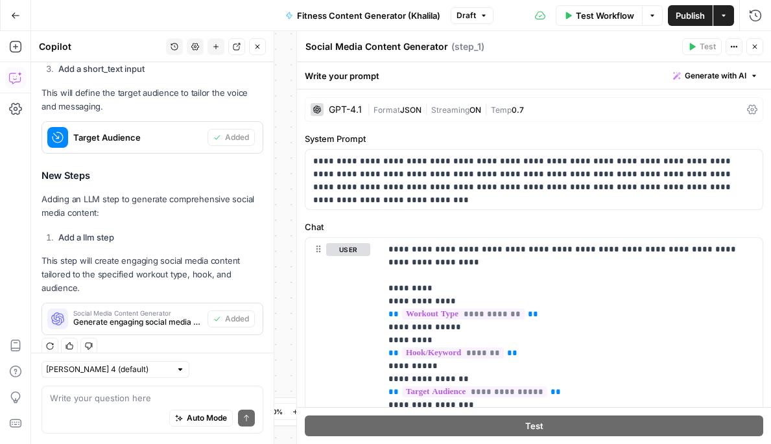
click at [594, 19] on span "Test Workflow" at bounding box center [605, 15] width 58 height 13
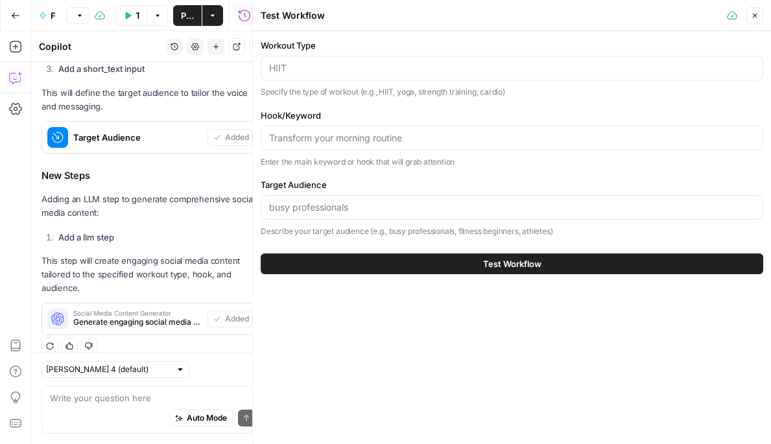
click at [508, 268] on span "Test Workflow" at bounding box center [512, 263] width 58 height 13
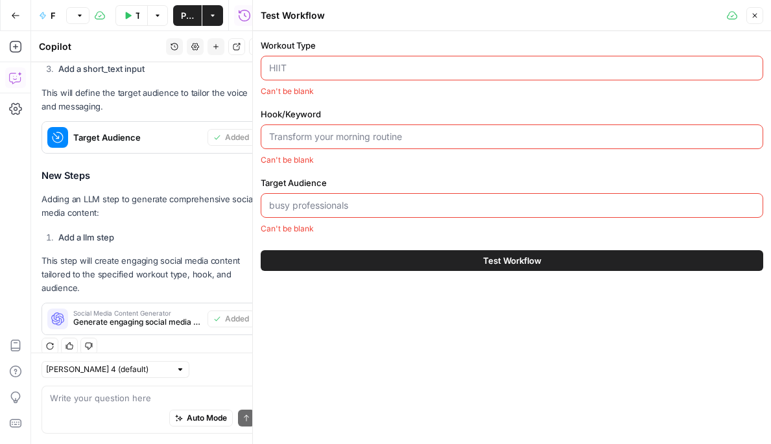
click at [309, 73] on input "Workout Type" at bounding box center [511, 68] width 485 height 13
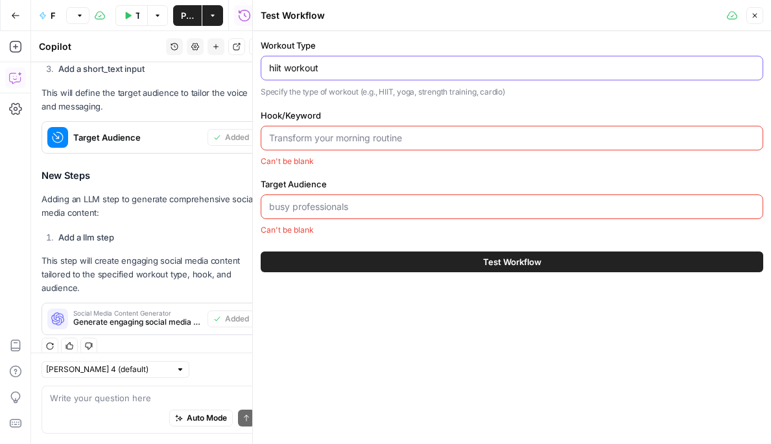
type input "hiit workout"
click at [305, 144] on div at bounding box center [512, 138] width 502 height 25
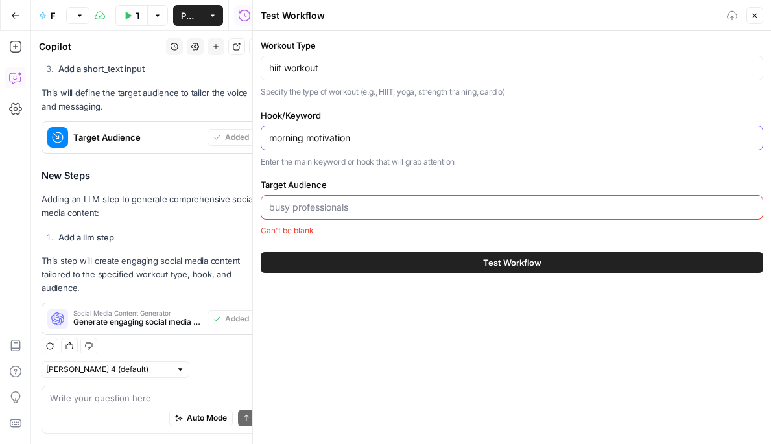
type input "morning motivation"
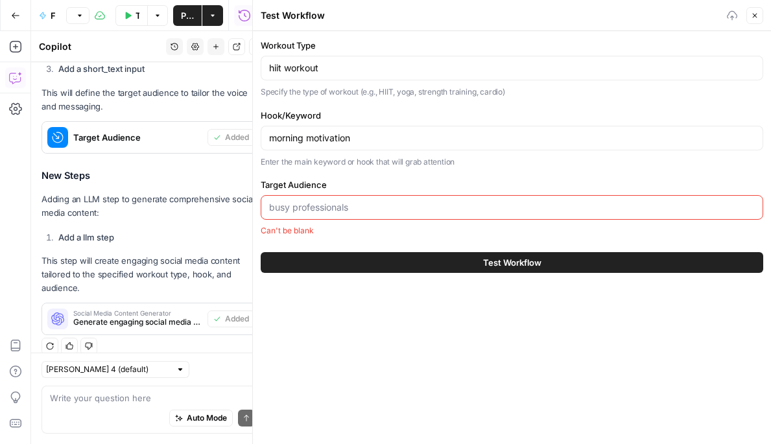
click at [297, 194] on div "Target Audience Can't be blank" at bounding box center [512, 207] width 502 height 58
click at [294, 207] on input "Target Audience" at bounding box center [511, 207] width 485 height 13
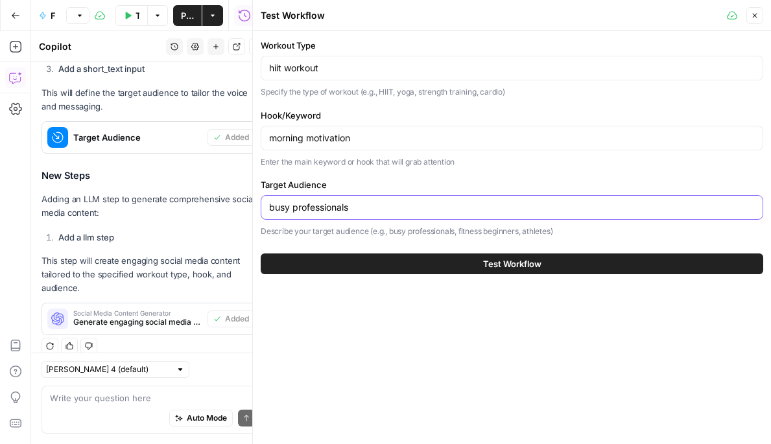
type input "busy professionals"
click at [312, 275] on div "Test Workflow" at bounding box center [512, 264] width 502 height 36
click at [312, 268] on button "Test Workflow" at bounding box center [512, 263] width 502 height 21
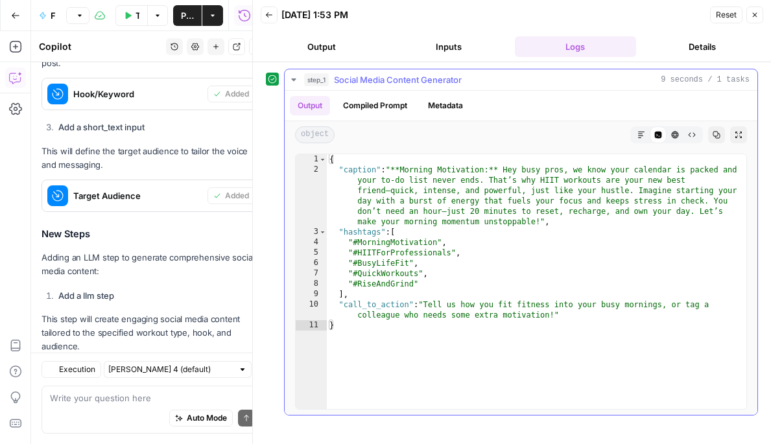
scroll to position [675, 0]
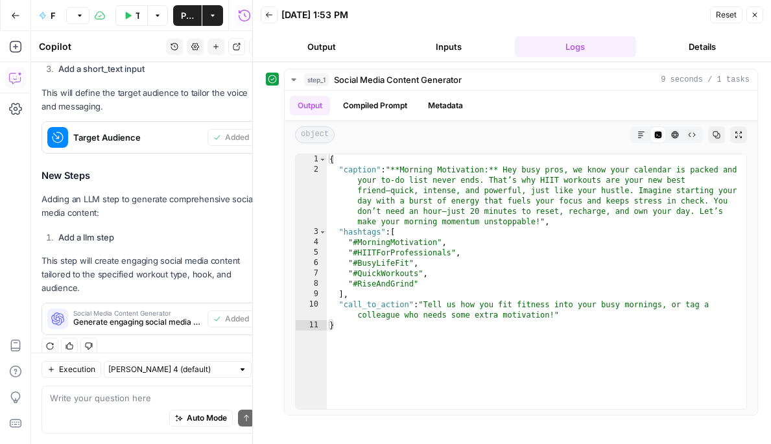
click at [329, 56] on header "Back 09/17/25 at 1:53 PM Reset Close Output Inputs Logs Details" at bounding box center [512, 31] width 518 height 62
click at [323, 50] on button "Output" at bounding box center [322, 46] width 122 height 21
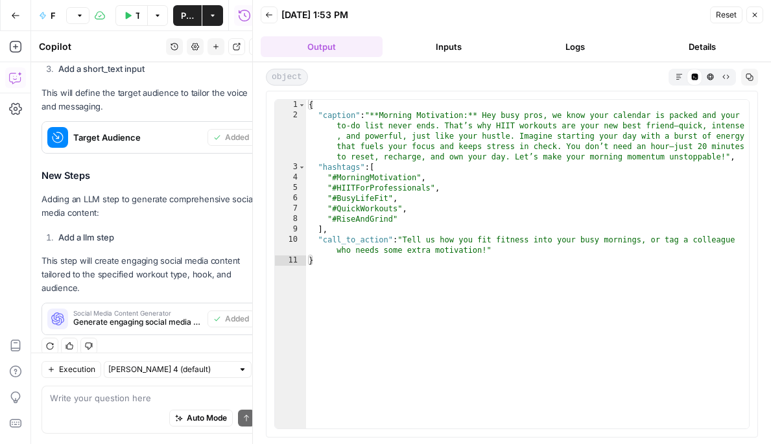
click at [658, 74] on button "Markdown" at bounding box center [679, 77] width 16 height 16
